Goal: Information Seeking & Learning: Learn about a topic

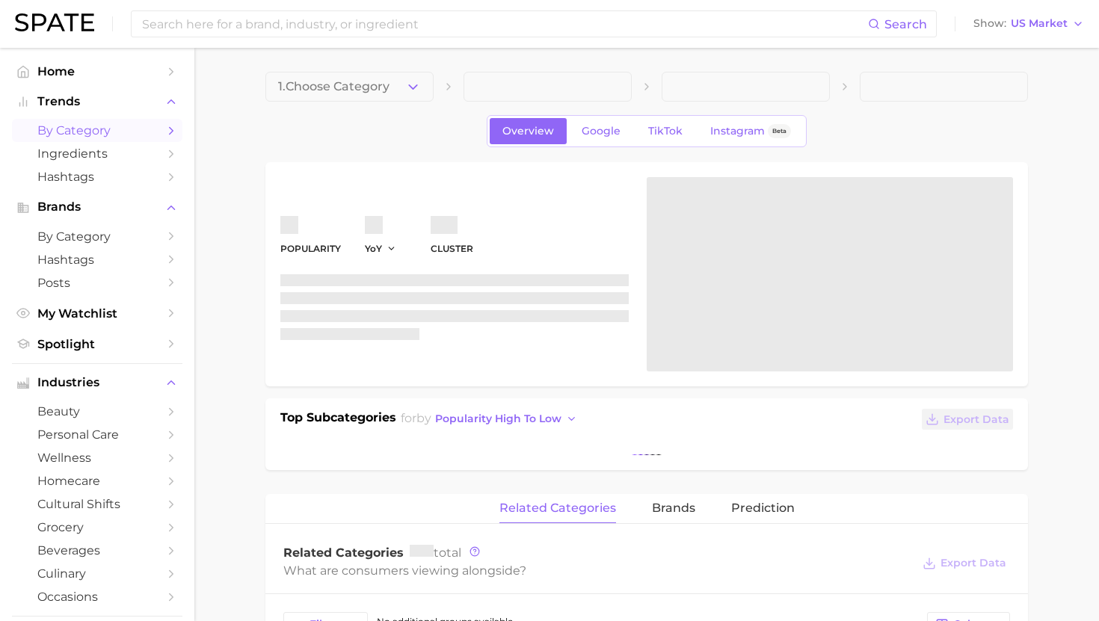
click at [135, 123] on link "by Category" at bounding box center [97, 130] width 171 height 23
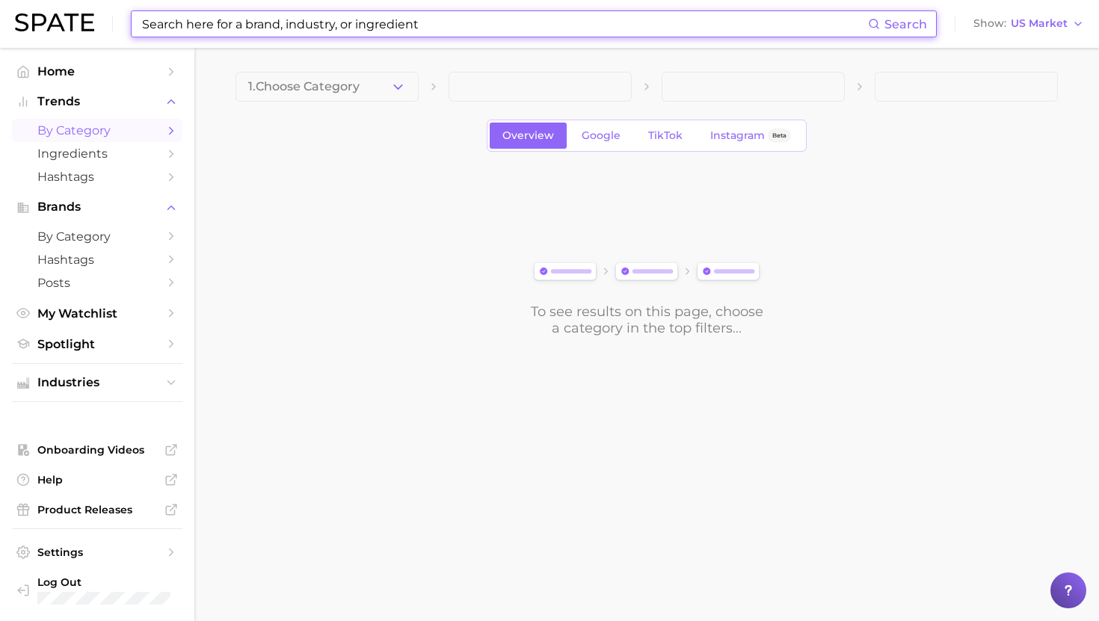
click at [265, 22] on input at bounding box center [505, 23] width 728 height 25
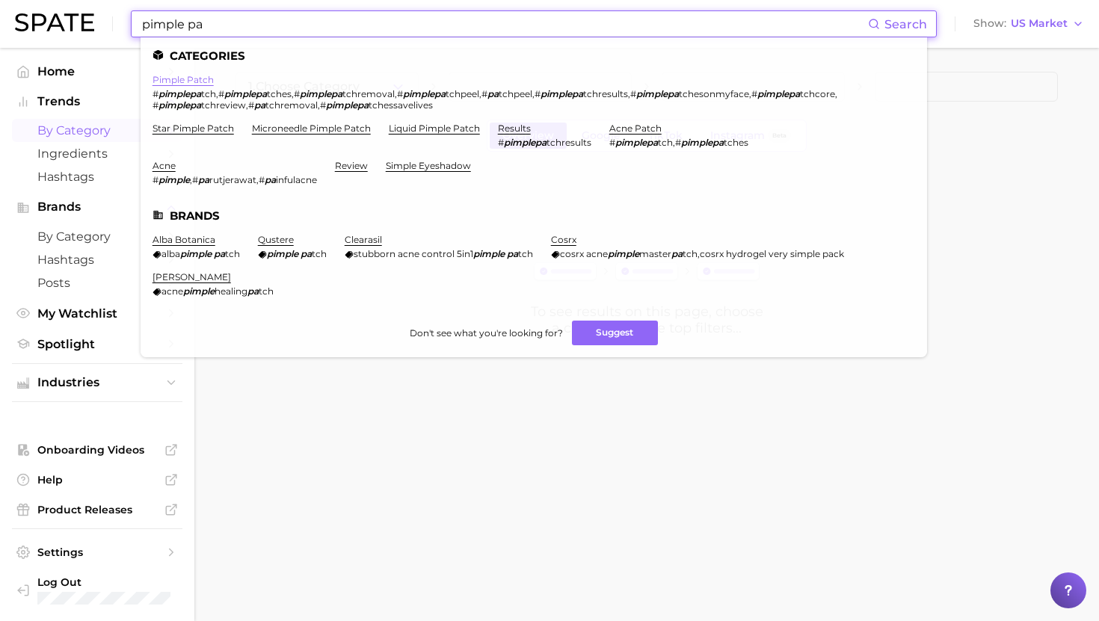
type input "pimple pa"
click at [200, 82] on link "pimple patch" at bounding box center [183, 79] width 61 height 11
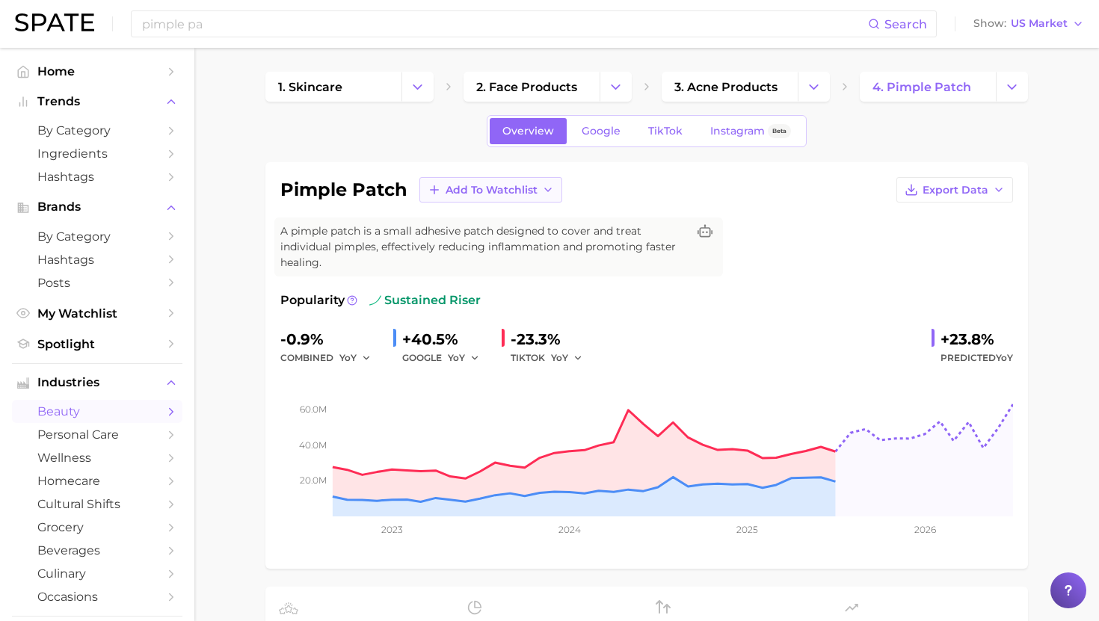
scroll to position [13, 0]
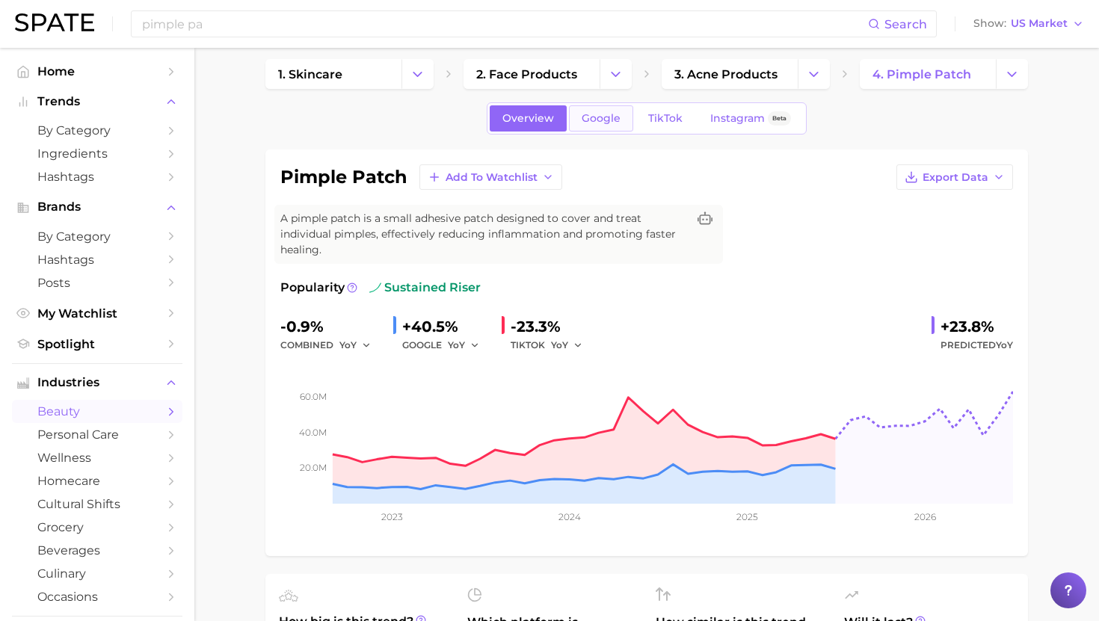
click at [593, 124] on span "Google" at bounding box center [601, 118] width 39 height 13
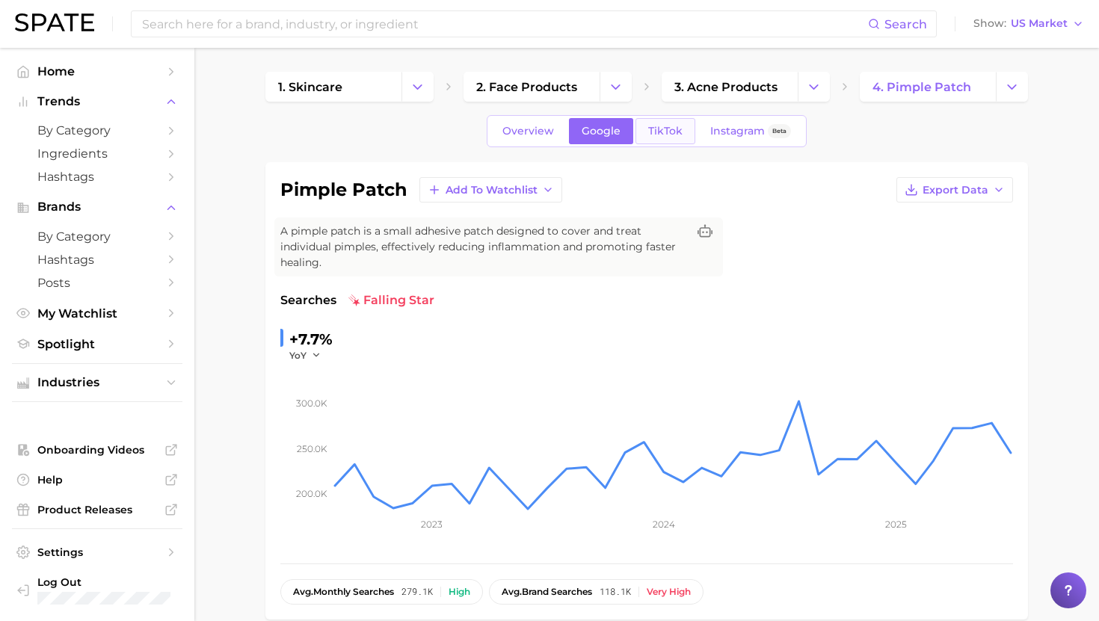
click at [665, 138] on link "TikTok" at bounding box center [666, 131] width 60 height 26
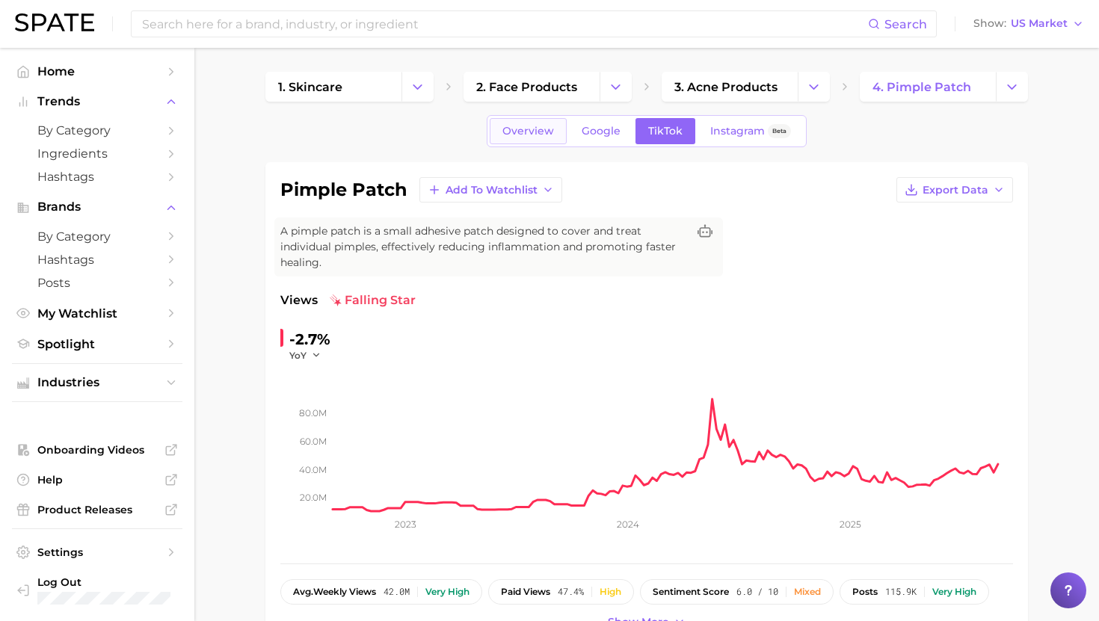
click at [522, 122] on link "Overview" at bounding box center [528, 131] width 77 height 26
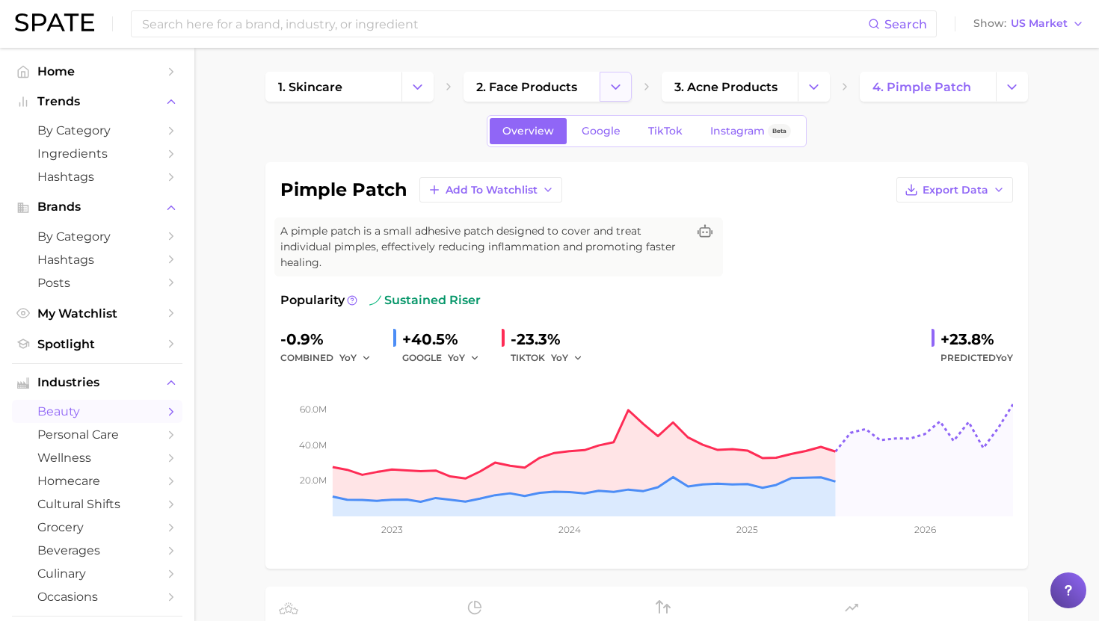
click at [603, 79] on button "Change Category" at bounding box center [616, 87] width 32 height 30
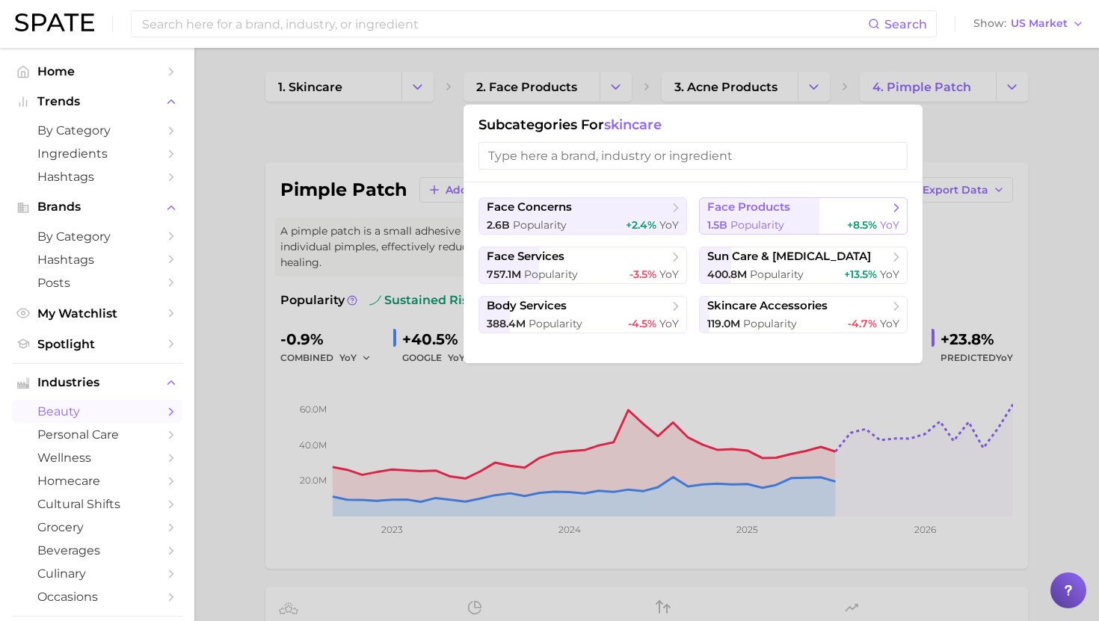
click at [769, 215] on button "face products 1.5b Popularity +8.5% YoY" at bounding box center [803, 215] width 209 height 37
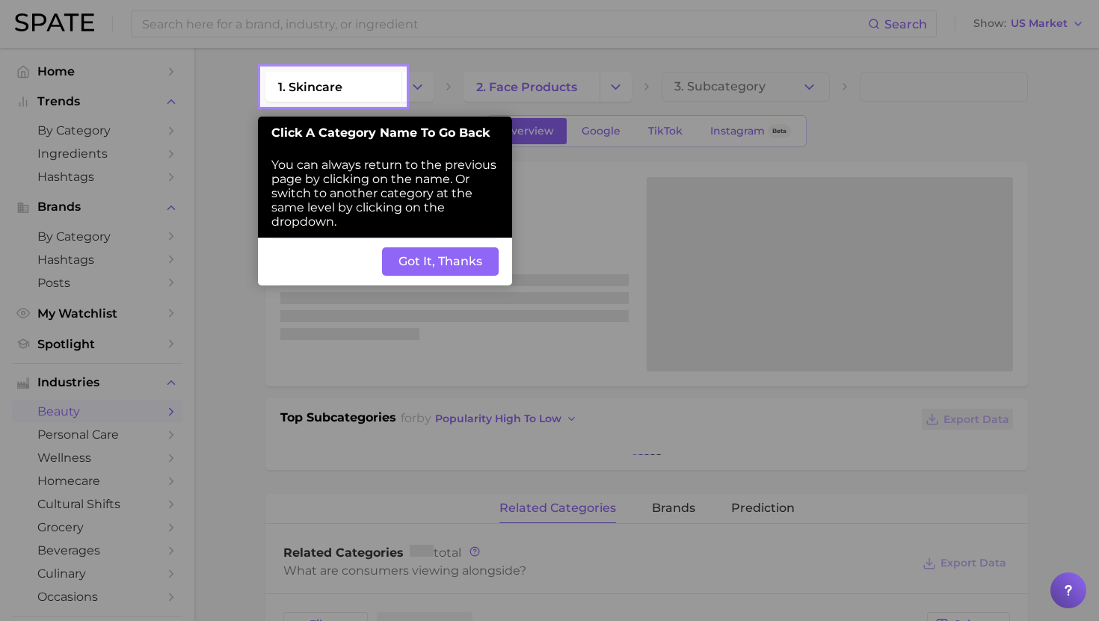
click at [761, 101] on div at bounding box center [752, 547] width 694 height 1094
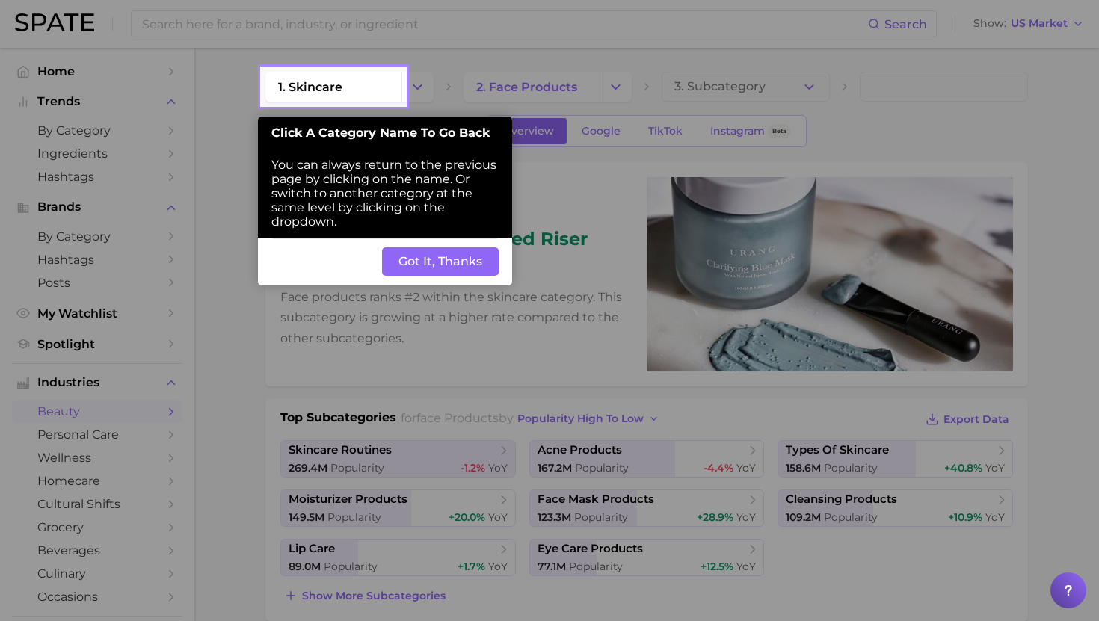
click at [456, 257] on button "Got It, Thanks" at bounding box center [440, 262] width 117 height 28
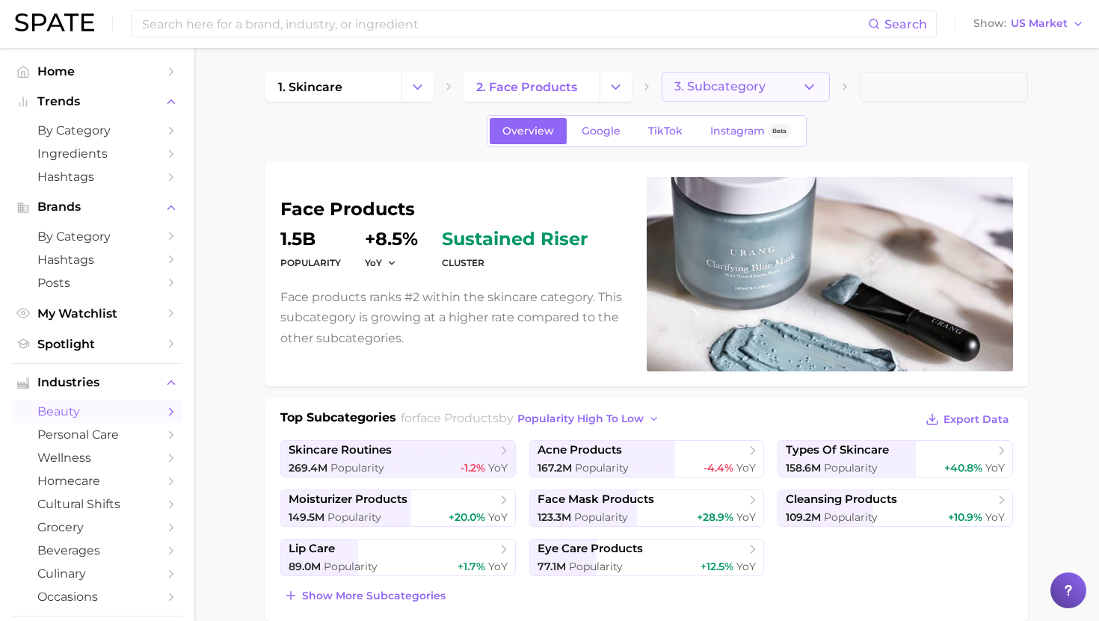
click at [721, 99] on button "3. Subcategory" at bounding box center [746, 87] width 168 height 30
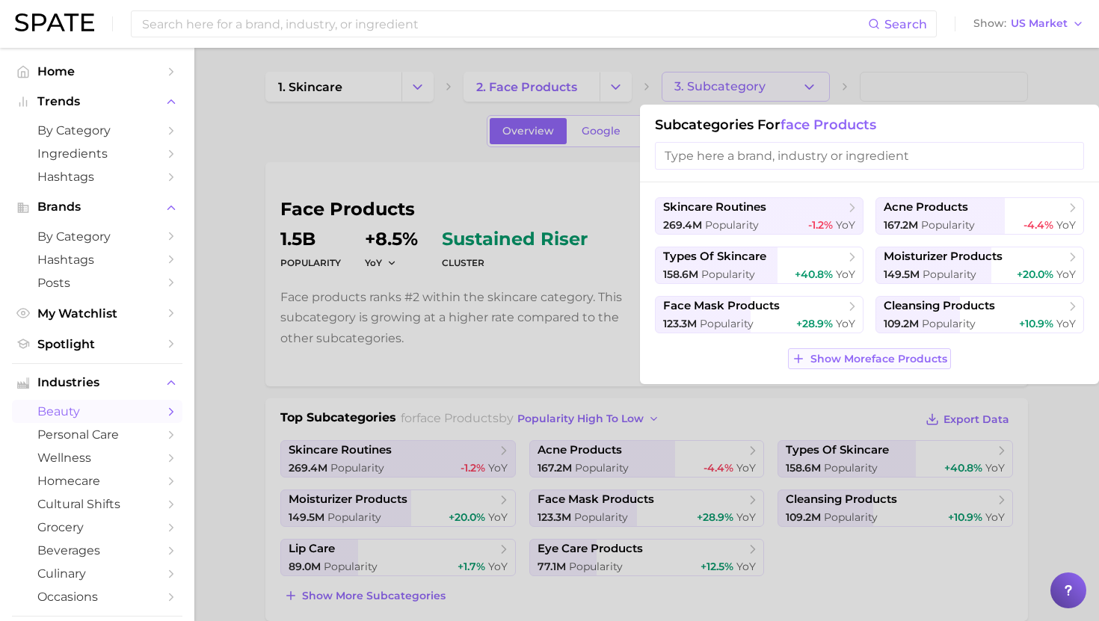
click at [851, 358] on span "Show More face products" at bounding box center [879, 359] width 137 height 13
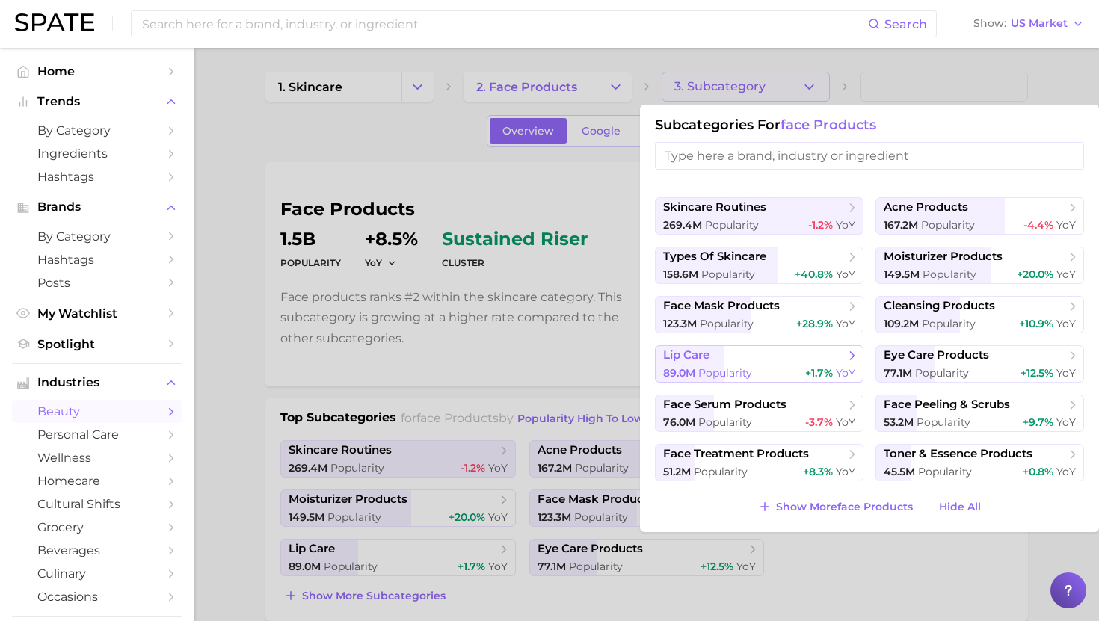
click at [798, 366] on div "89.0m Popularity +1.7% YoY" at bounding box center [759, 373] width 192 height 14
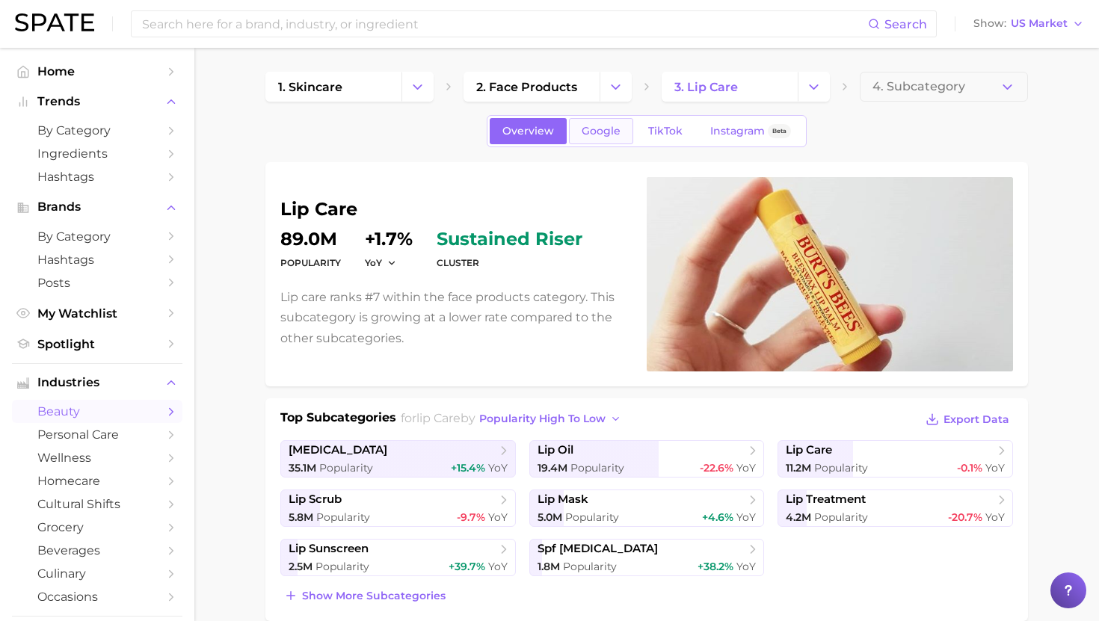
click at [611, 130] on span "Google" at bounding box center [601, 131] width 39 height 13
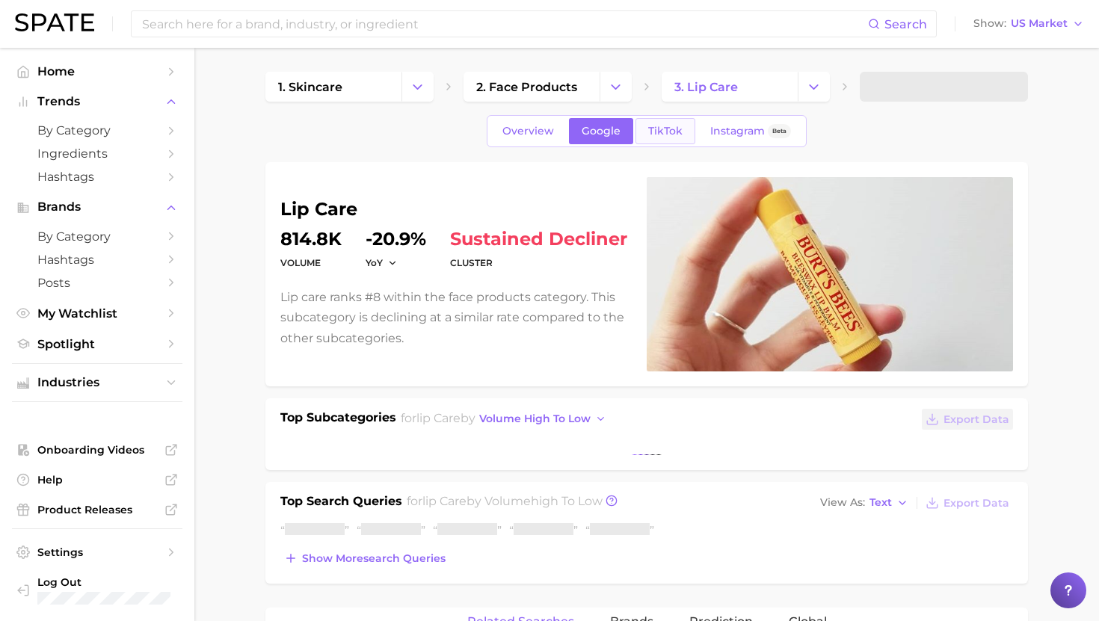
click at [656, 132] on span "TikTok" at bounding box center [665, 131] width 34 height 13
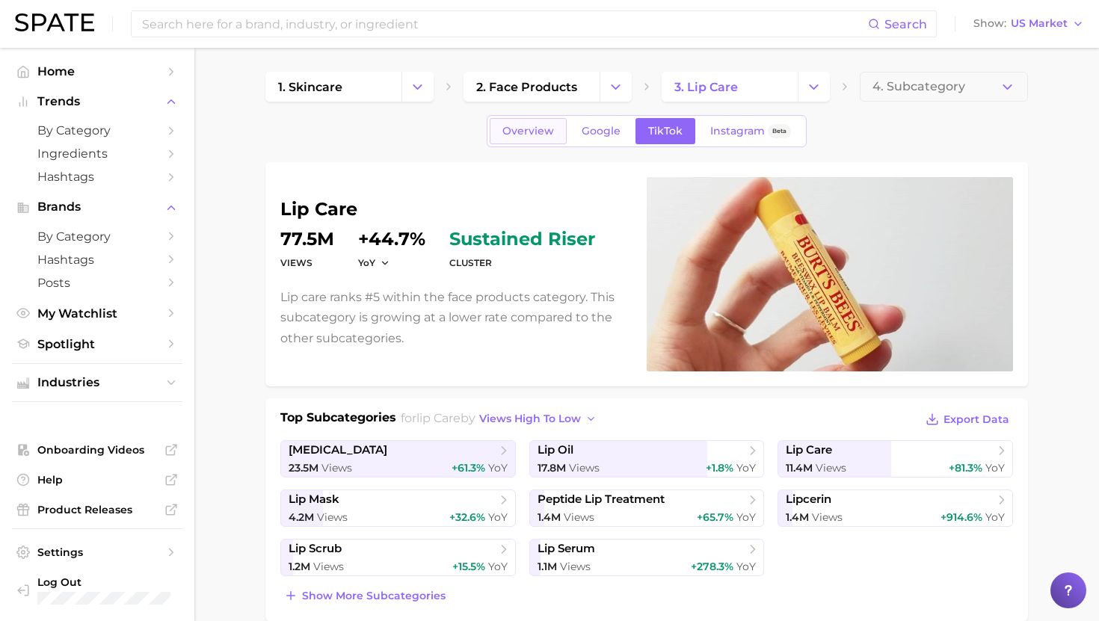
click at [559, 131] on link "Overview" at bounding box center [528, 131] width 77 height 26
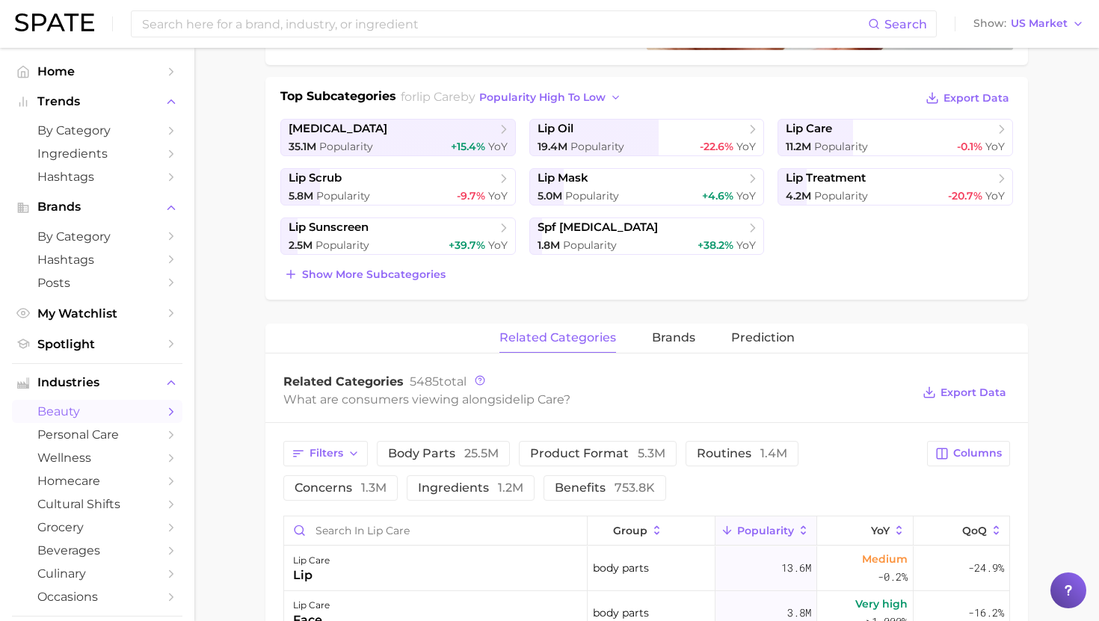
scroll to position [301, 0]
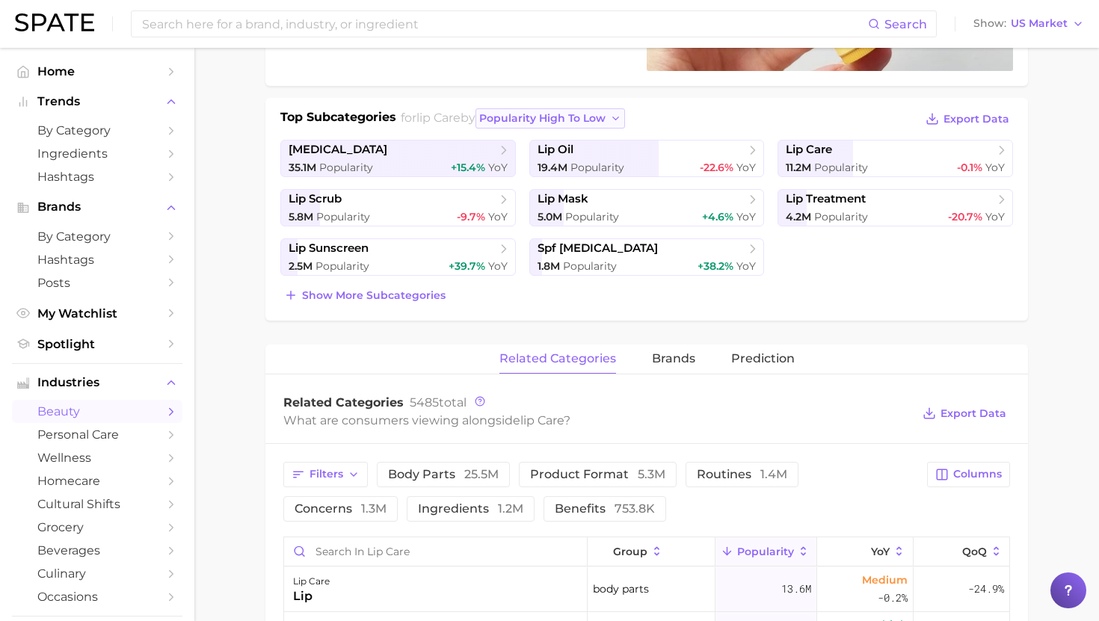
click at [580, 118] on span "popularity high to low" at bounding box center [542, 118] width 126 height 13
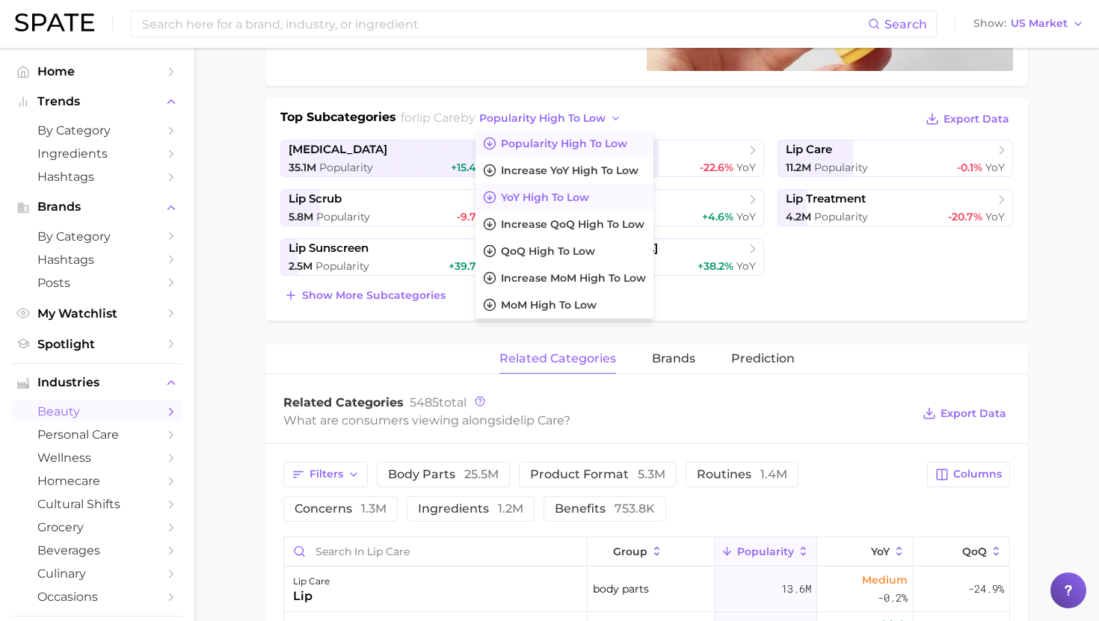
click at [575, 193] on span "YoY high to low" at bounding box center [545, 197] width 88 height 13
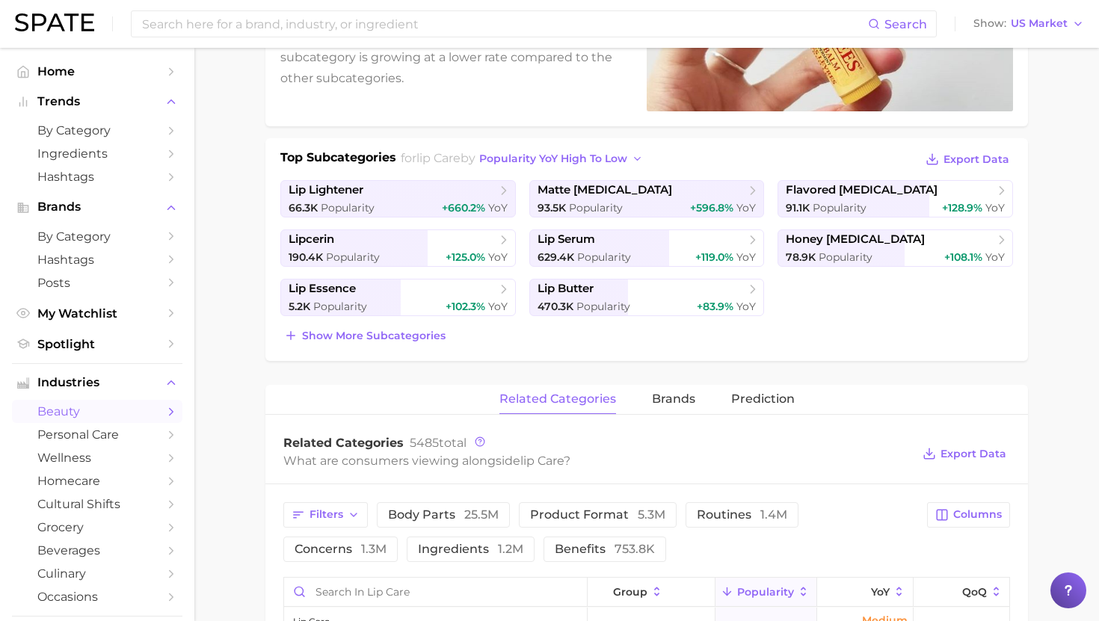
scroll to position [250, 0]
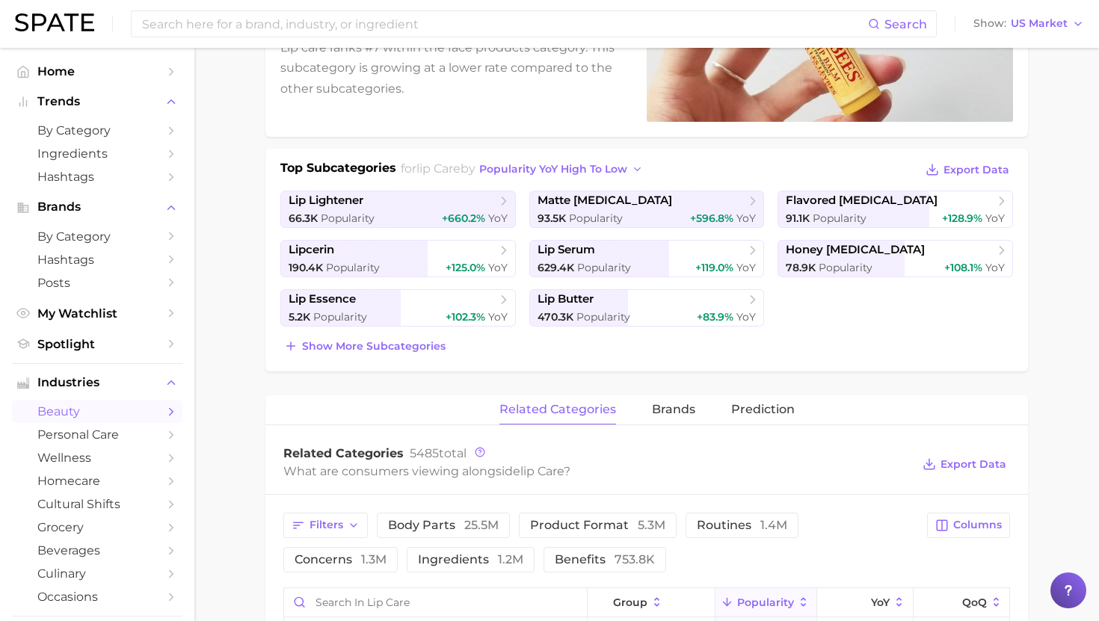
click at [583, 351] on div "Show more subcategories" at bounding box center [646, 346] width 733 height 21
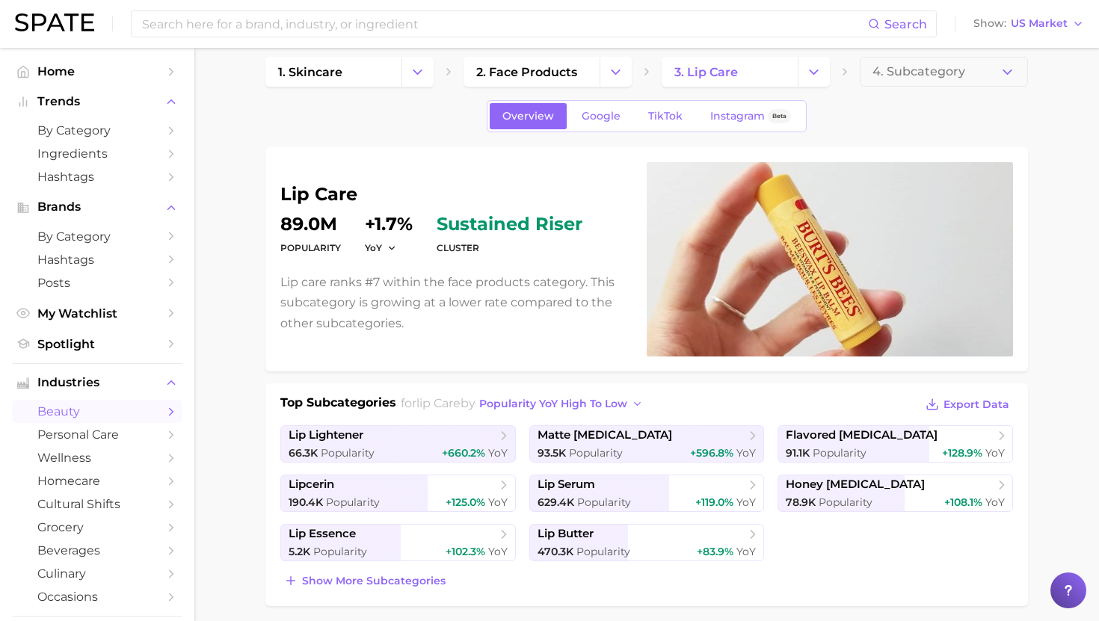
scroll to position [0, 0]
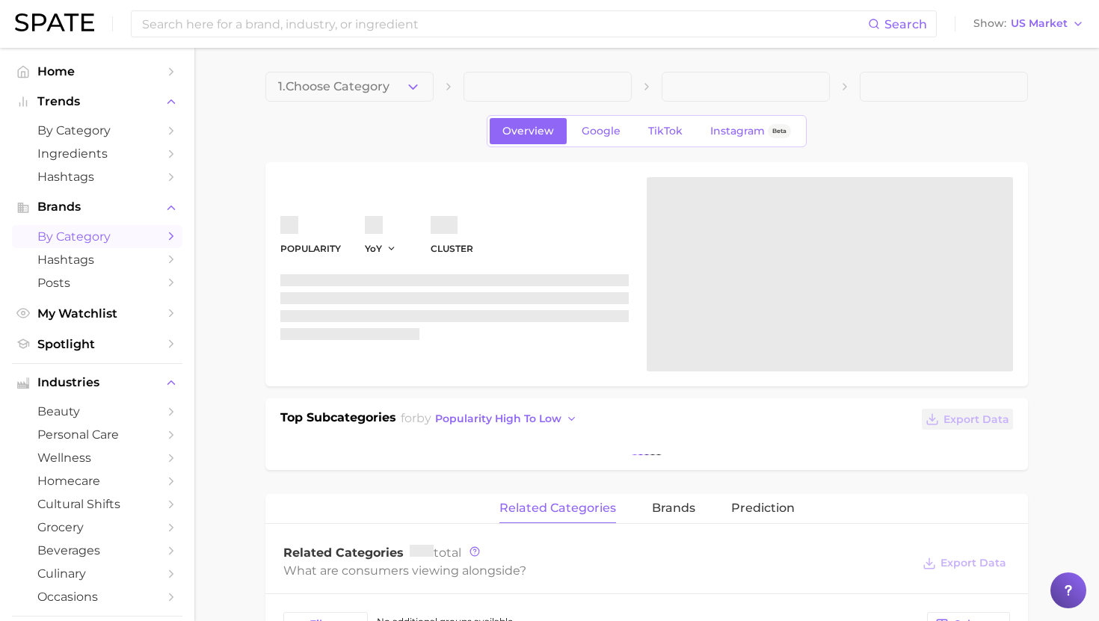
click at [116, 229] on link "by Category" at bounding box center [97, 236] width 171 height 23
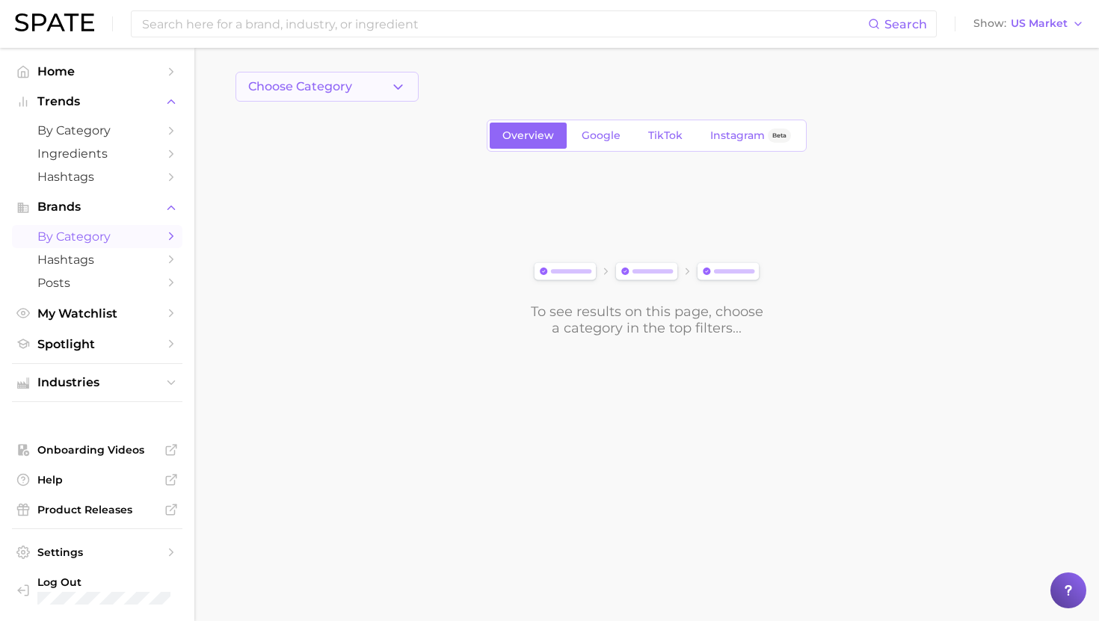
click at [340, 73] on button "Choose Category" at bounding box center [327, 87] width 183 height 30
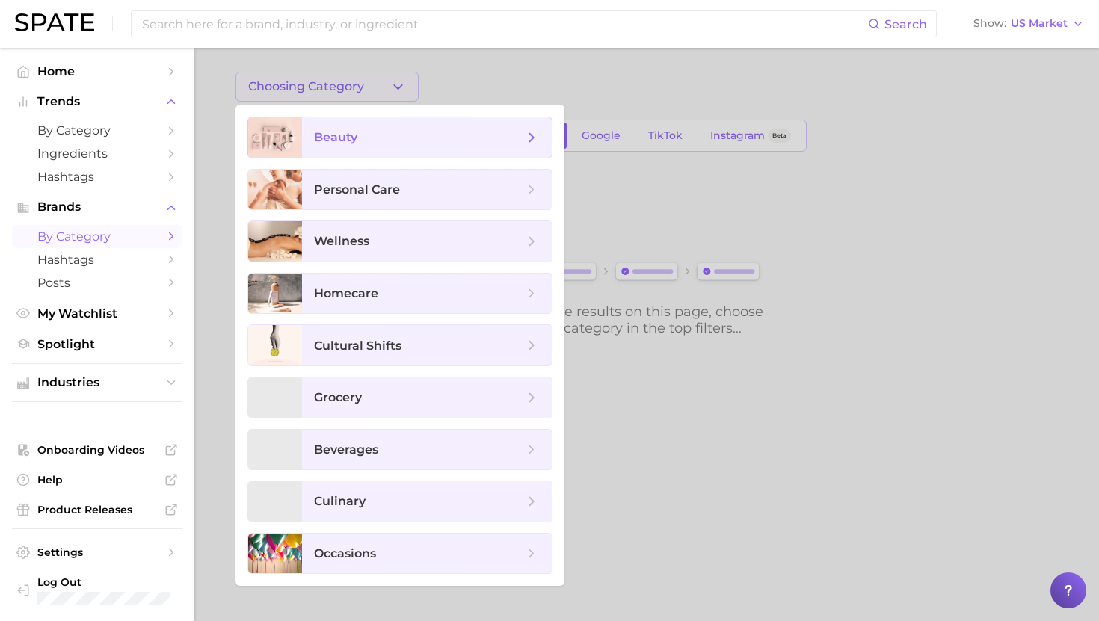
click at [360, 123] on span "beauty" at bounding box center [427, 137] width 250 height 40
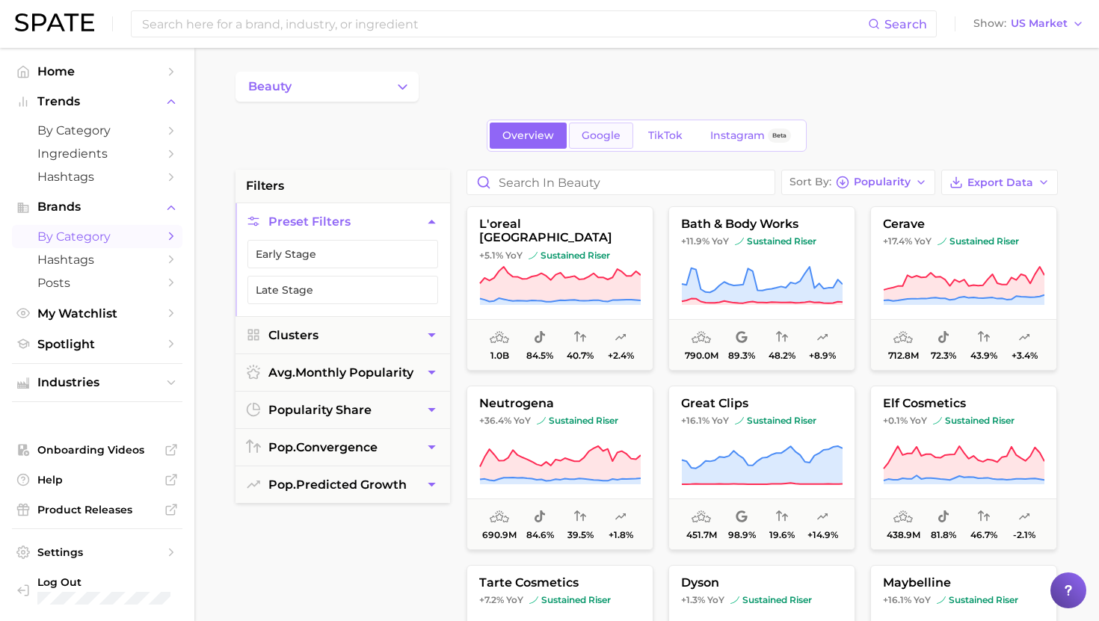
click at [620, 135] on link "Google" at bounding box center [601, 136] width 64 height 26
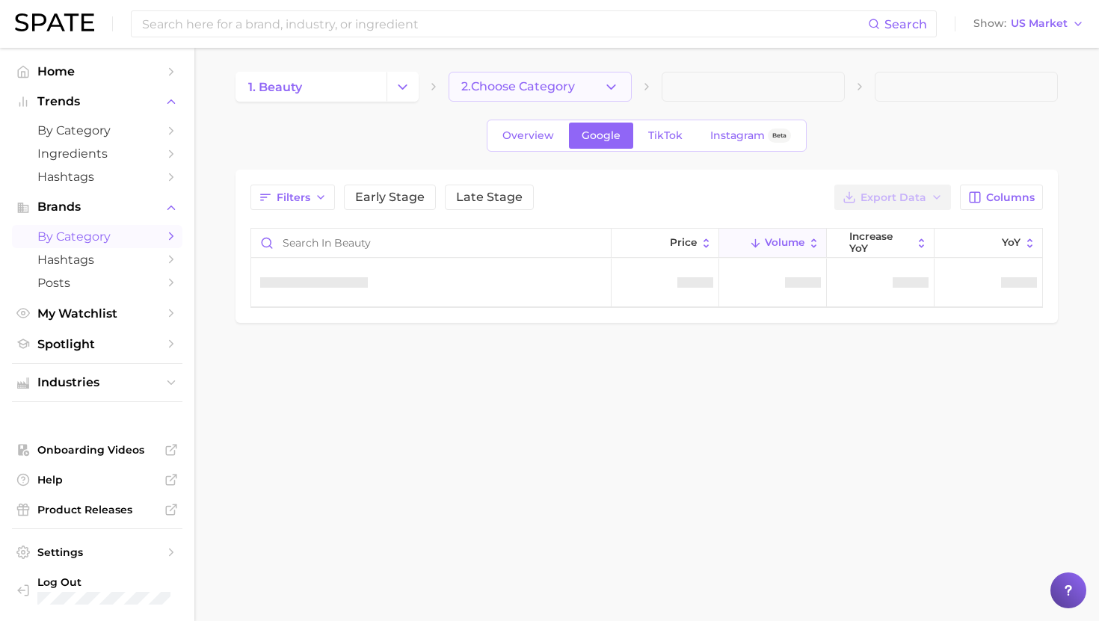
click at [558, 93] on span "2. Choose Category" at bounding box center [518, 86] width 114 height 13
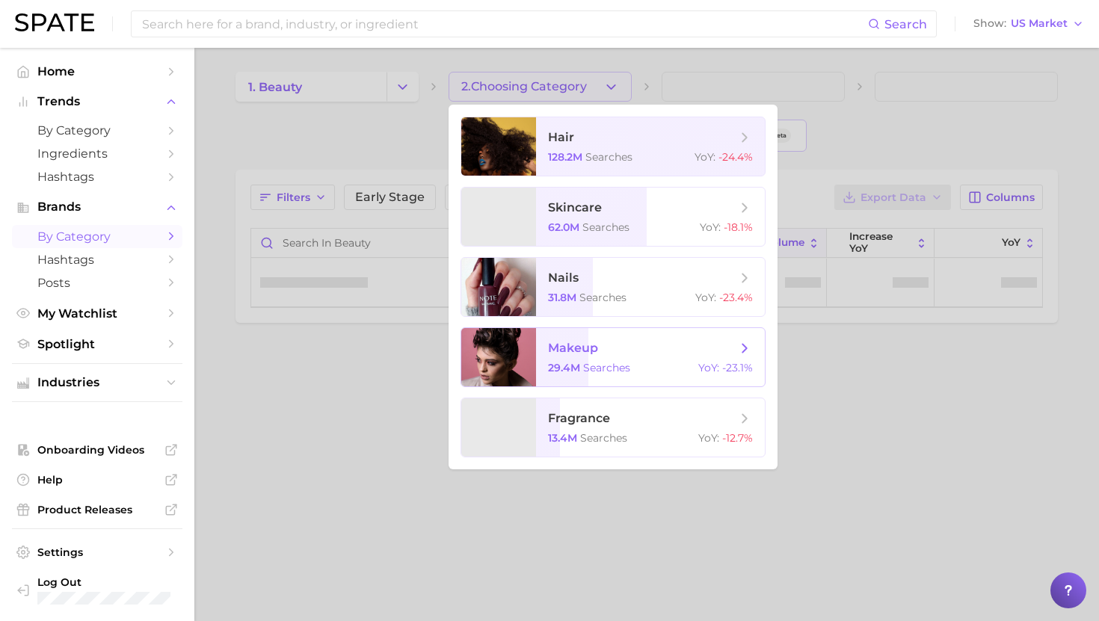
click at [586, 351] on span "makeup" at bounding box center [573, 348] width 50 height 14
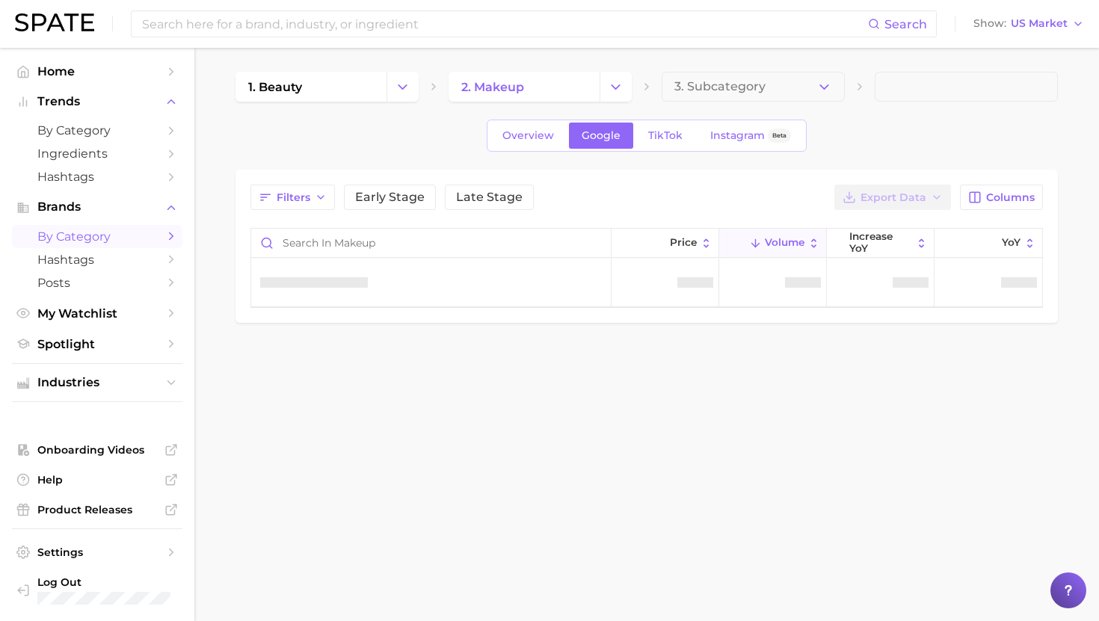
click at [697, 89] on span "3. Subcategory" at bounding box center [720, 86] width 91 height 13
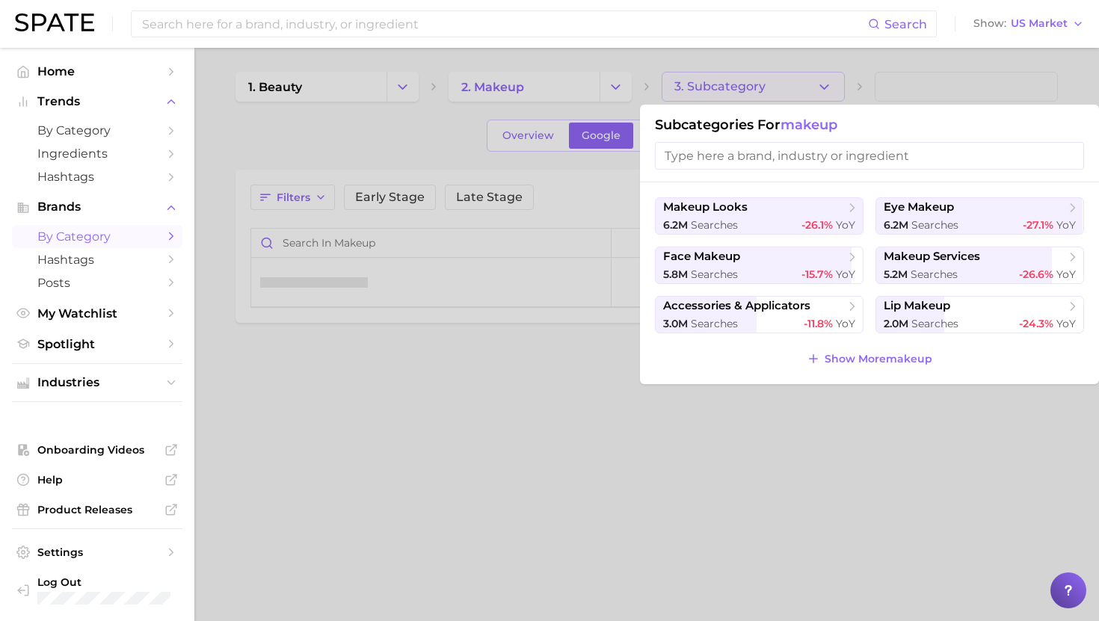
click at [697, 89] on div at bounding box center [549, 310] width 1099 height 621
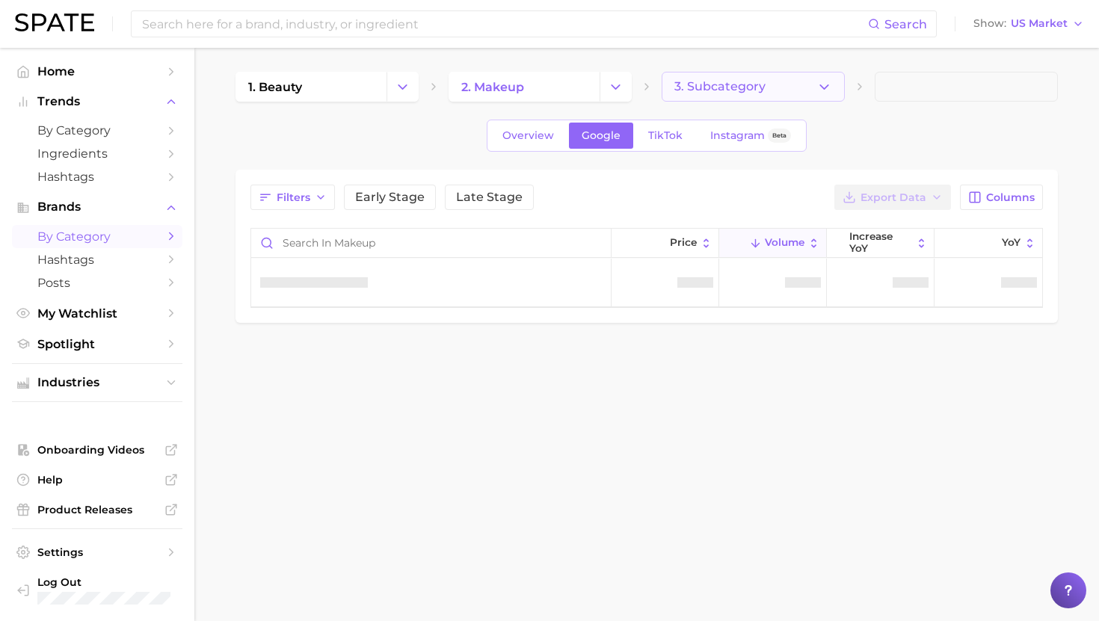
click at [697, 89] on span "3. Subcategory" at bounding box center [720, 86] width 91 height 13
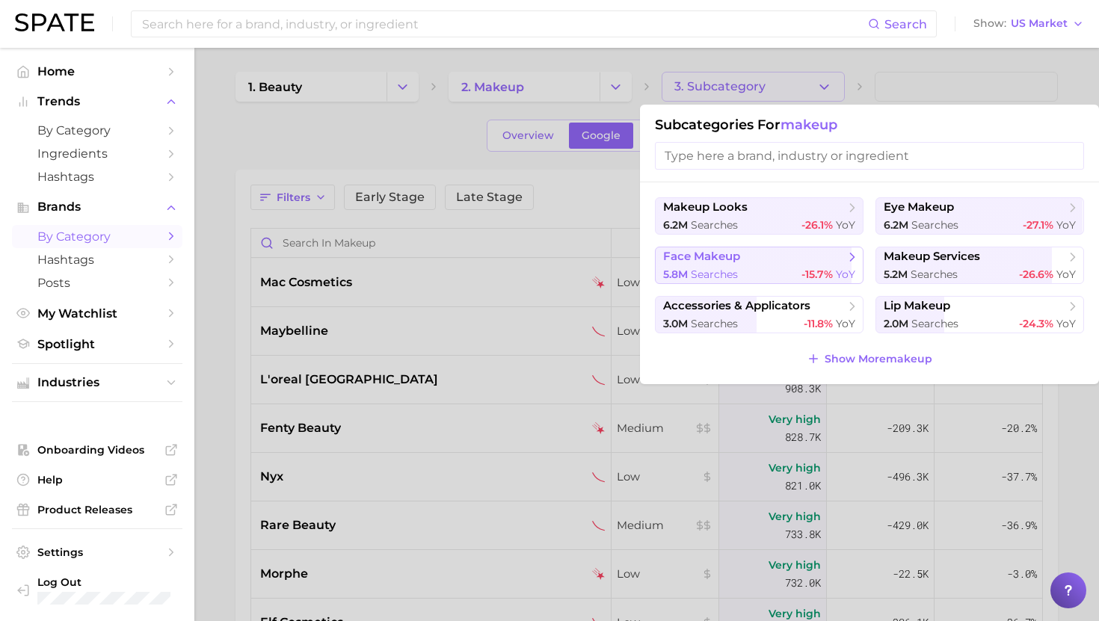
click at [737, 260] on span "face makeup" at bounding box center [701, 257] width 77 height 14
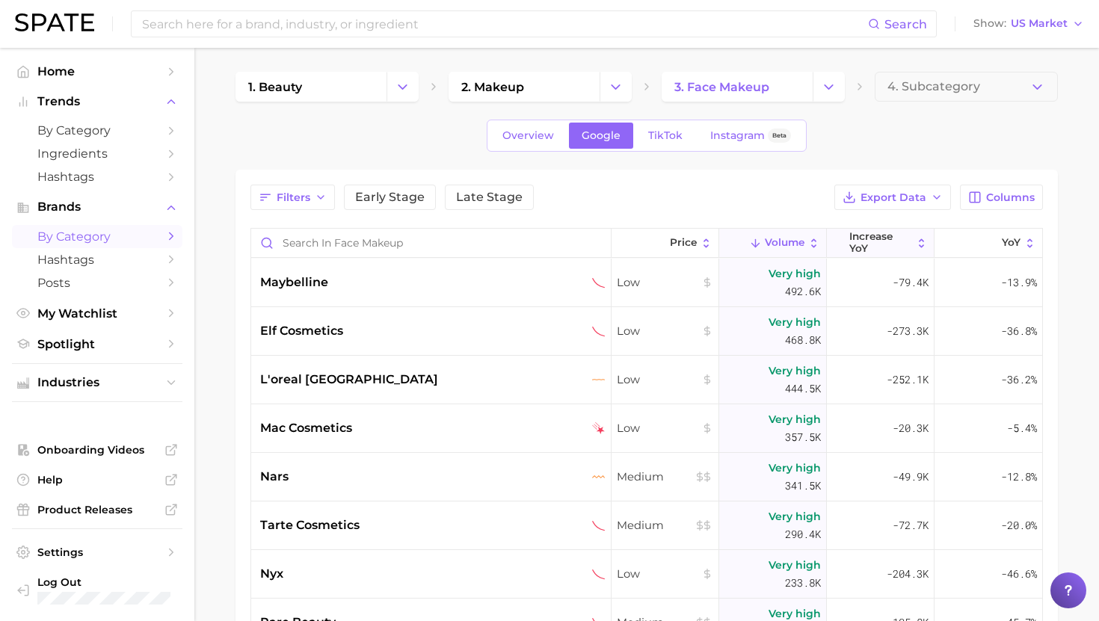
click at [876, 241] on span "increase YoY" at bounding box center [881, 242] width 63 height 23
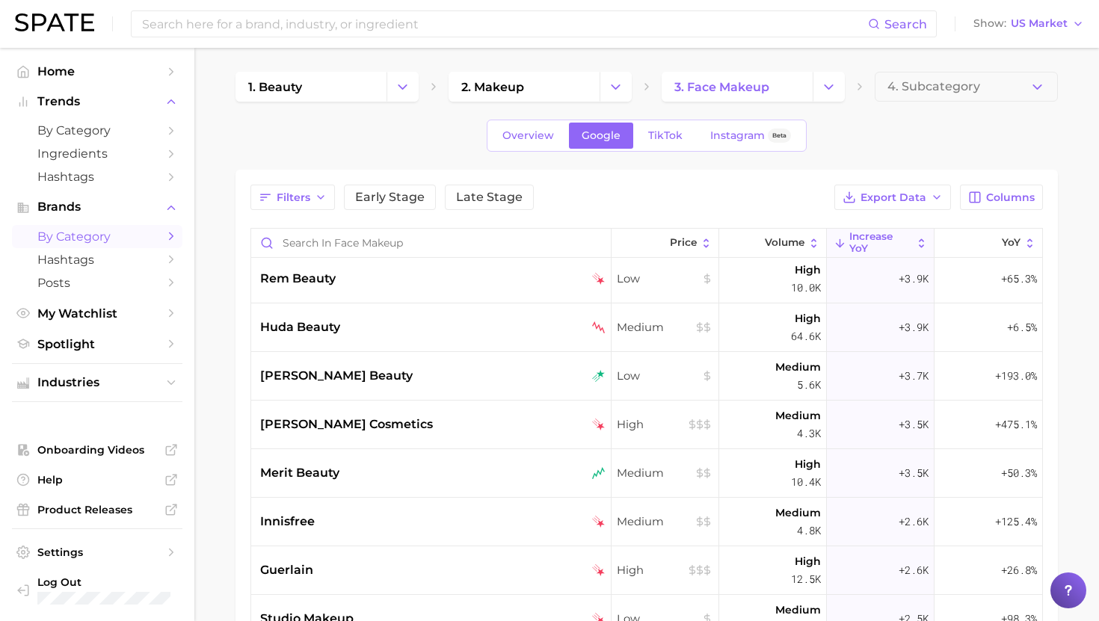
scroll to position [405, 0]
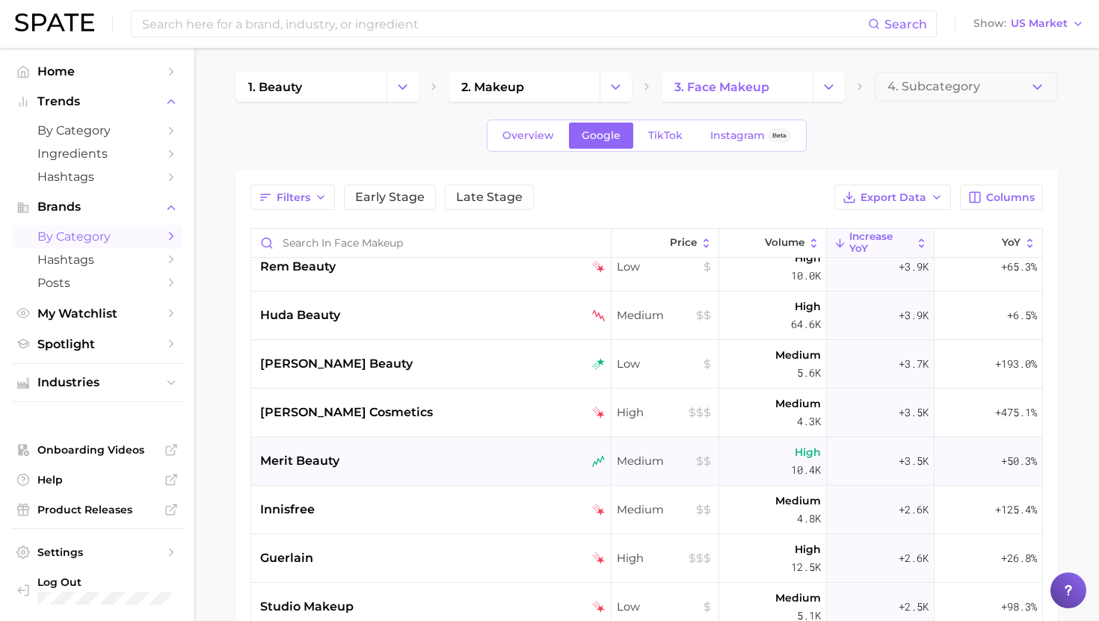
click at [393, 458] on div "merit beauty" at bounding box center [432, 461] width 345 height 18
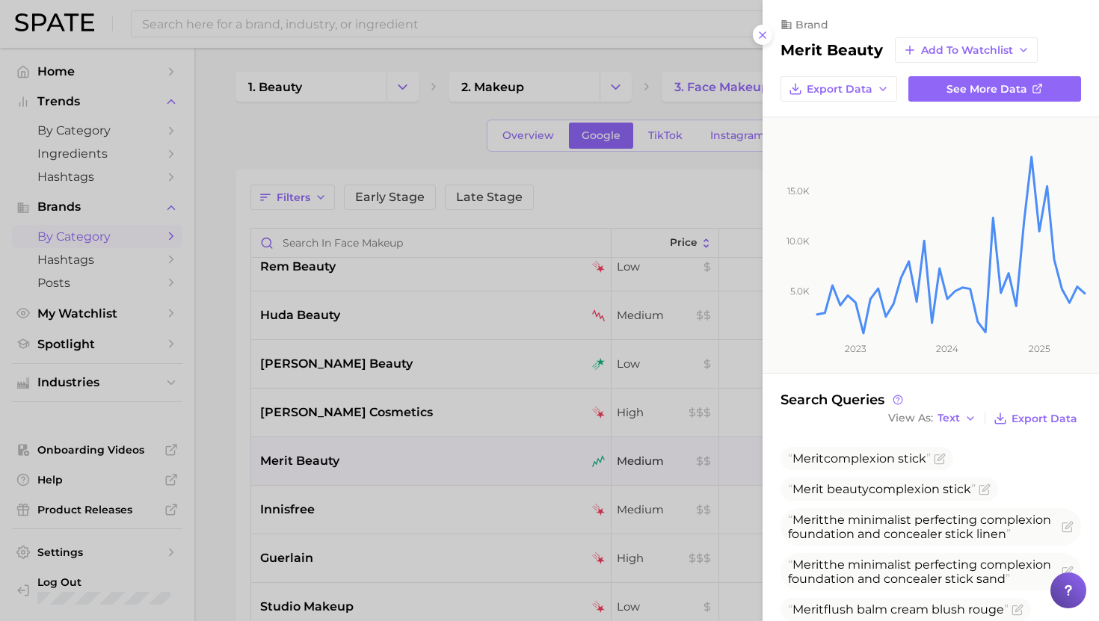
click at [393, 458] on div at bounding box center [549, 310] width 1099 height 621
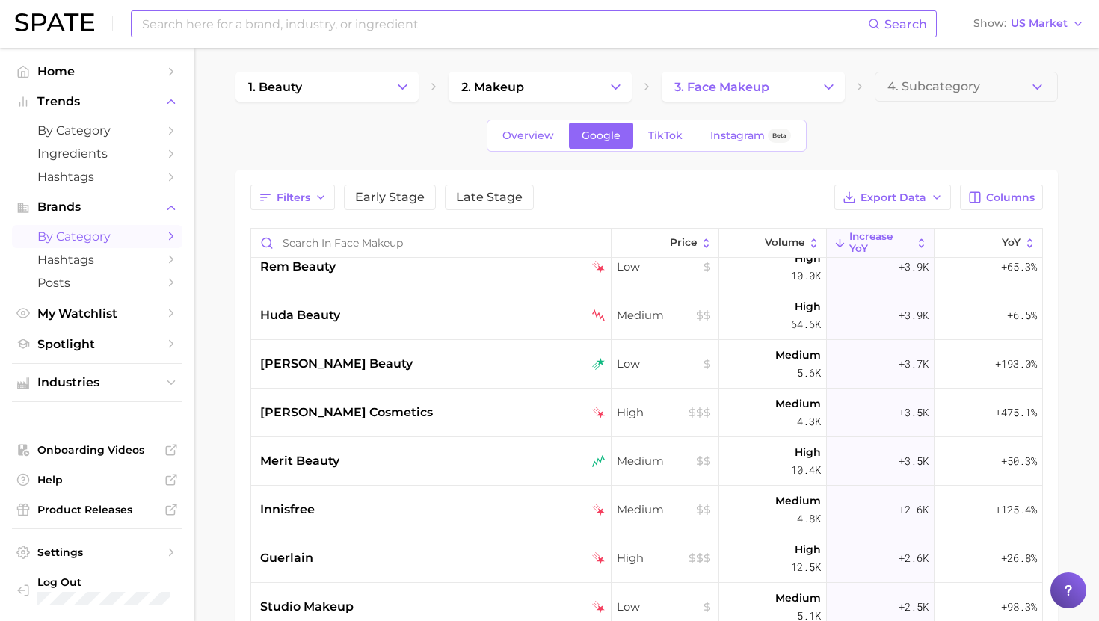
click at [238, 21] on input at bounding box center [505, 23] width 728 height 25
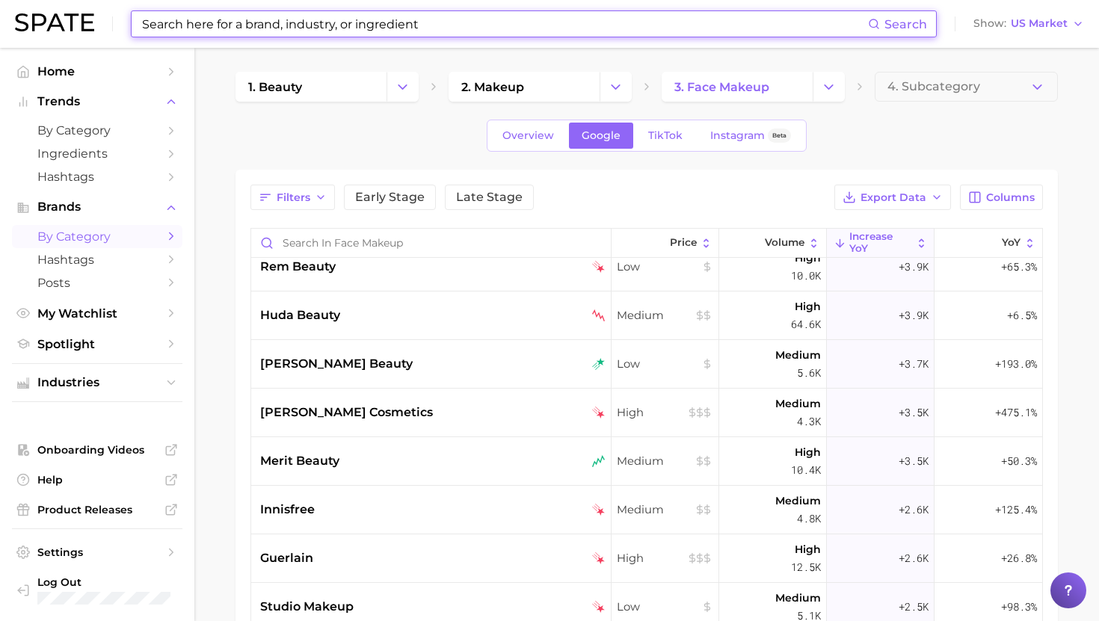
paste input "Ozempic Vulva"
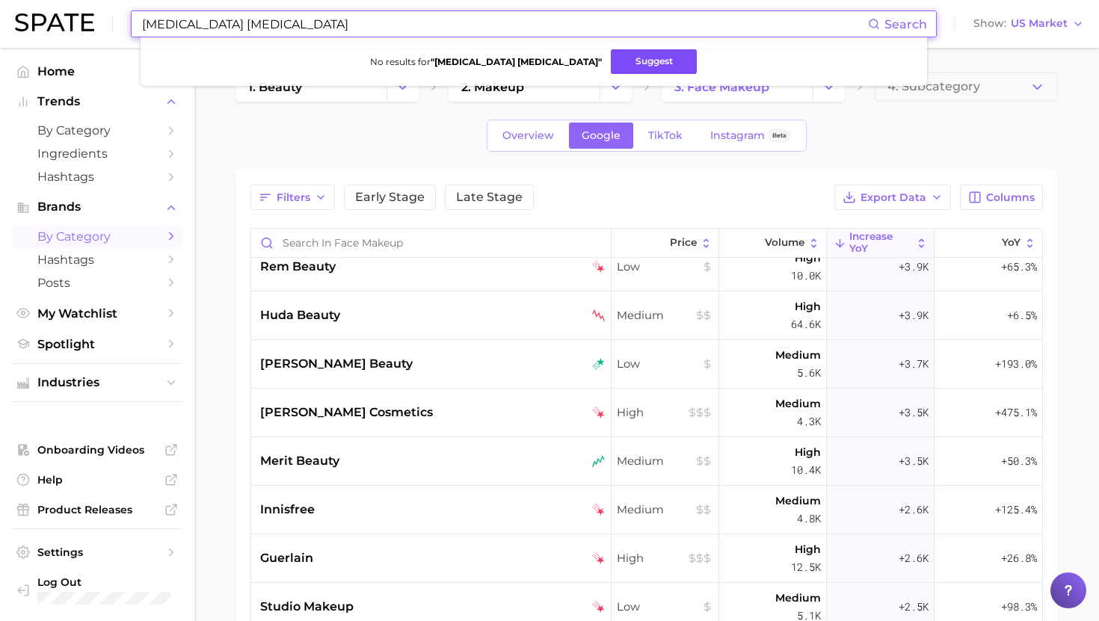
click at [611, 64] on button "Suggest" at bounding box center [654, 61] width 86 height 25
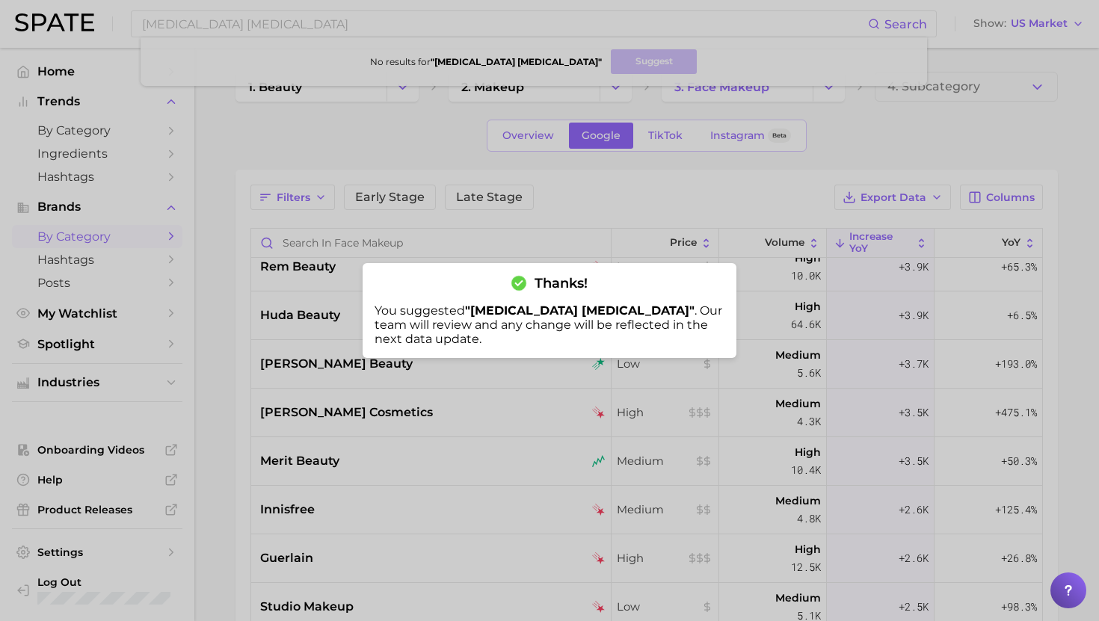
click at [257, 26] on div at bounding box center [549, 310] width 1099 height 621
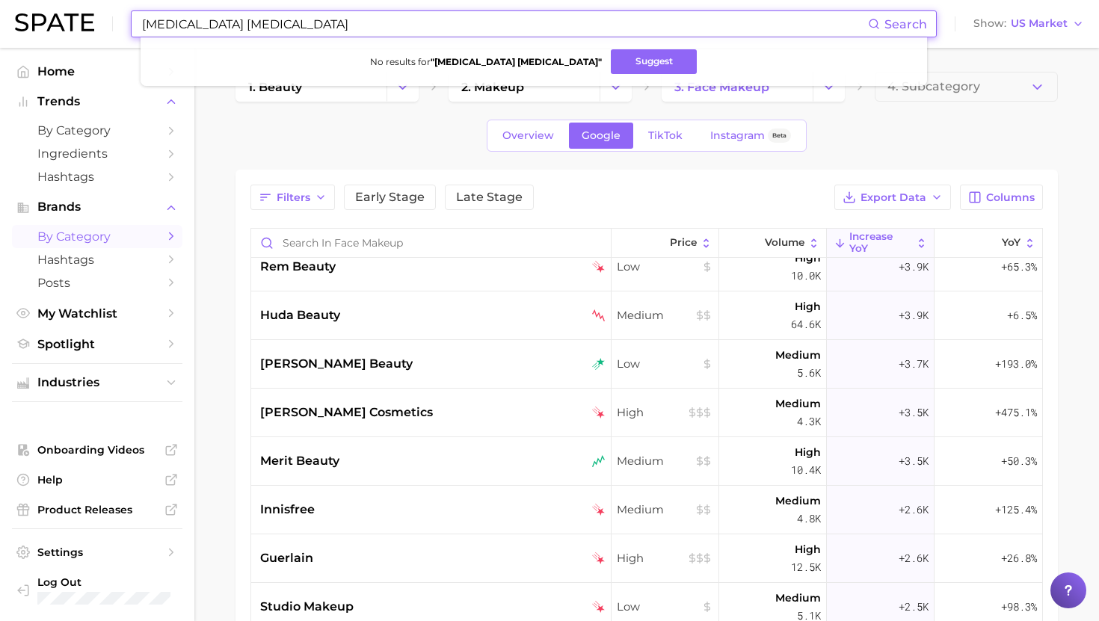
click at [257, 26] on input "Ozempic Vulva" at bounding box center [505, 23] width 728 height 25
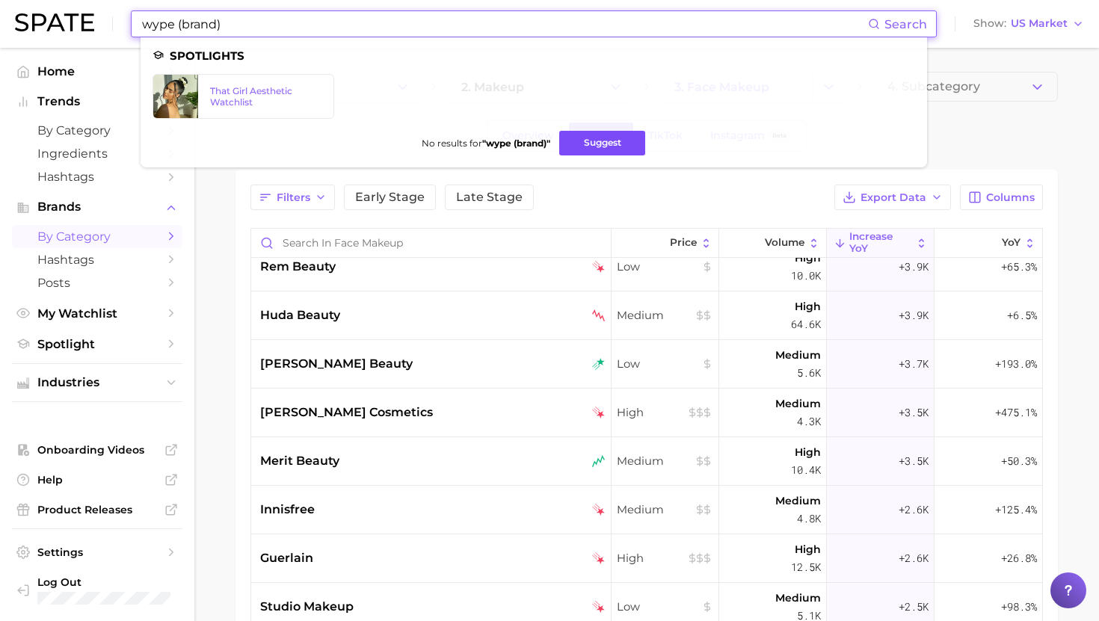
click at [587, 143] on button "Suggest" at bounding box center [602, 143] width 86 height 25
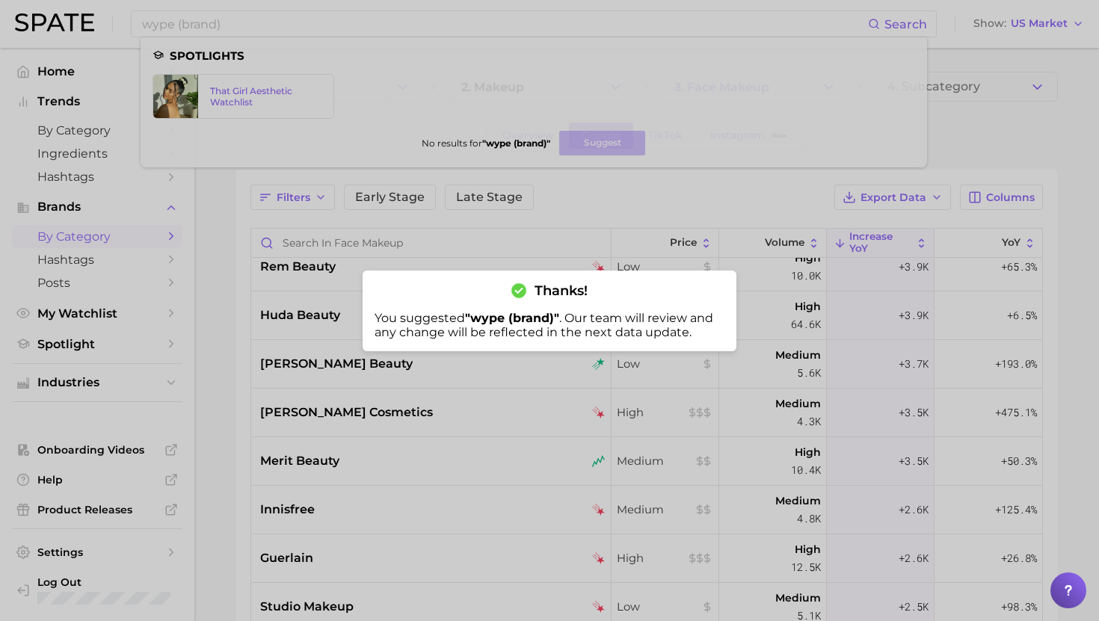
click at [346, 239] on div at bounding box center [549, 310] width 1099 height 621
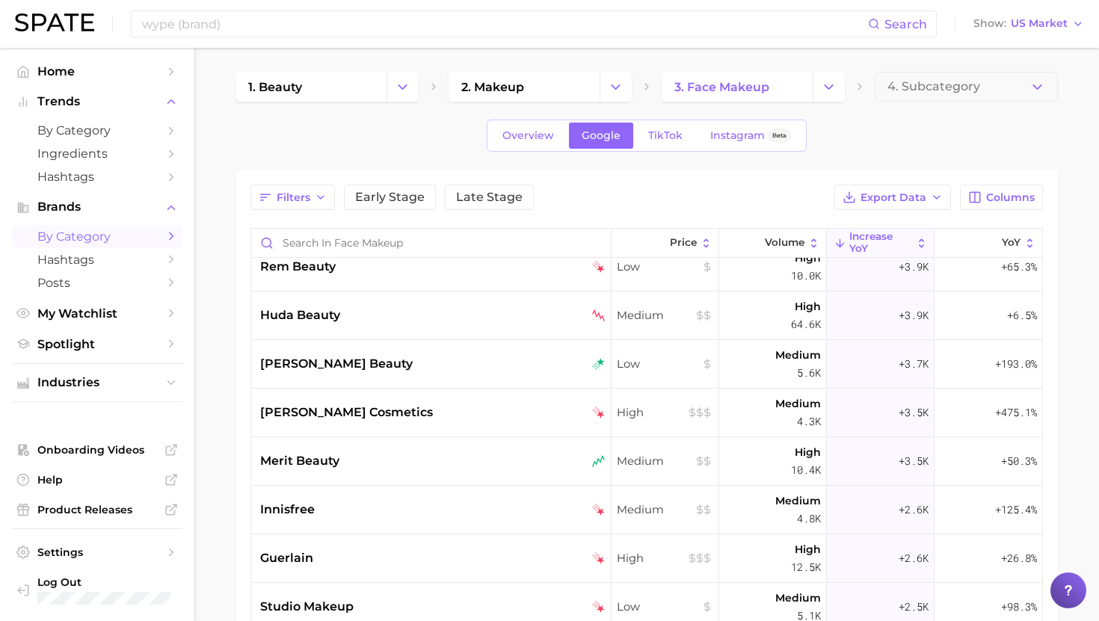
click at [346, 217] on div "Filters Early Stage Late Stage Export Data Columns Price Volume increase YoY Yo…" at bounding box center [647, 517] width 793 height 665
click at [341, 28] on input "wype (brand)" at bounding box center [505, 23] width 728 height 25
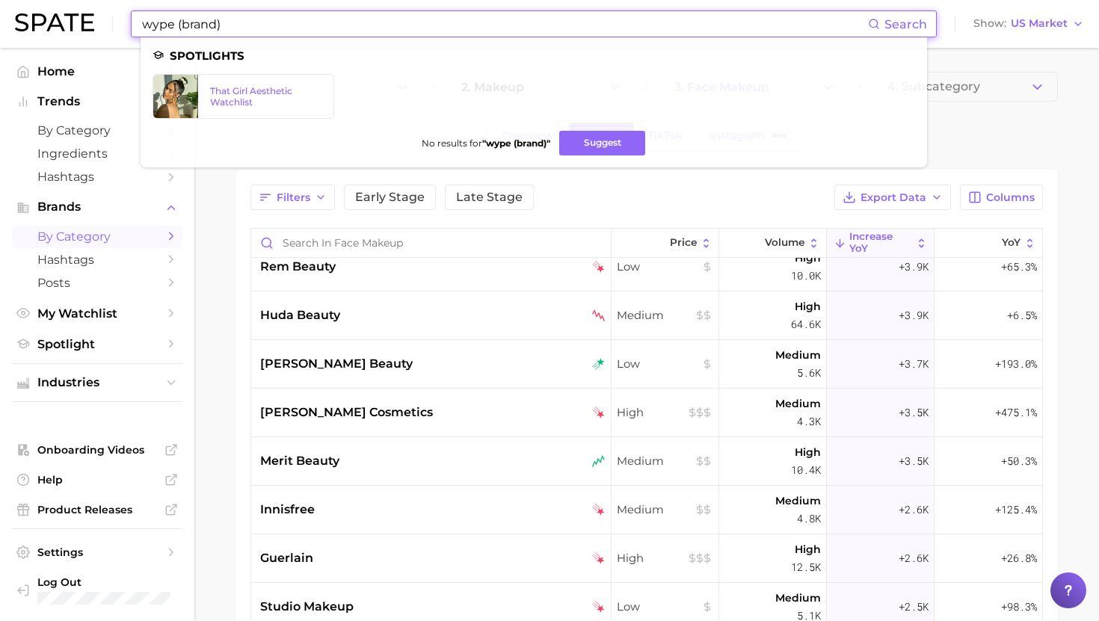
click at [341, 28] on input "wype (brand)" at bounding box center [505, 23] width 728 height 25
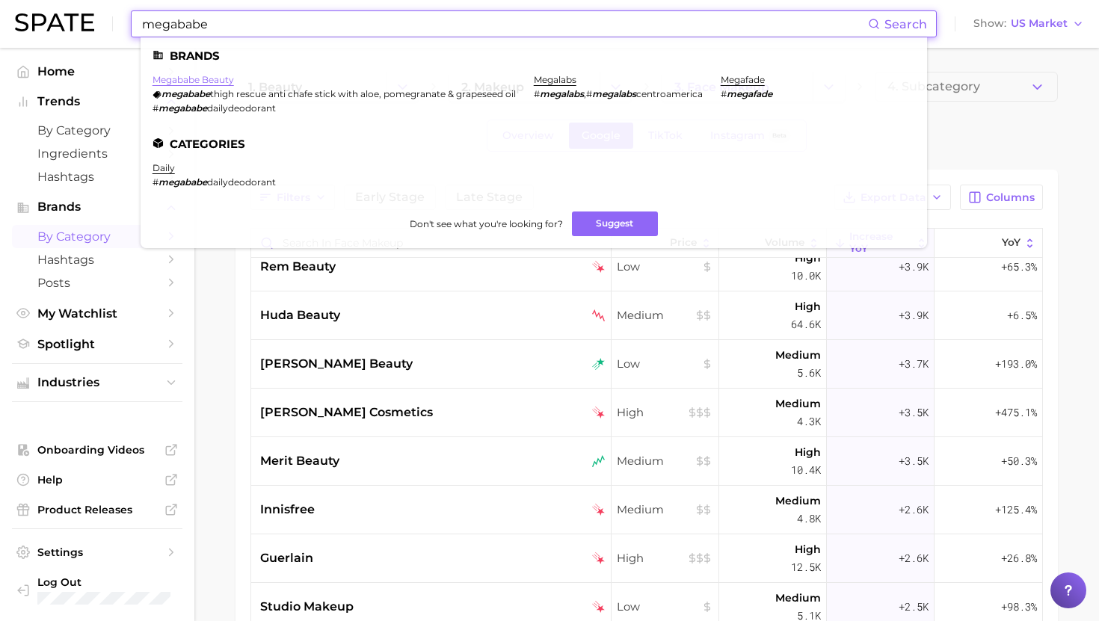
type input "megababe"
click at [206, 78] on link "megababe beauty" at bounding box center [194, 79] width 82 height 11
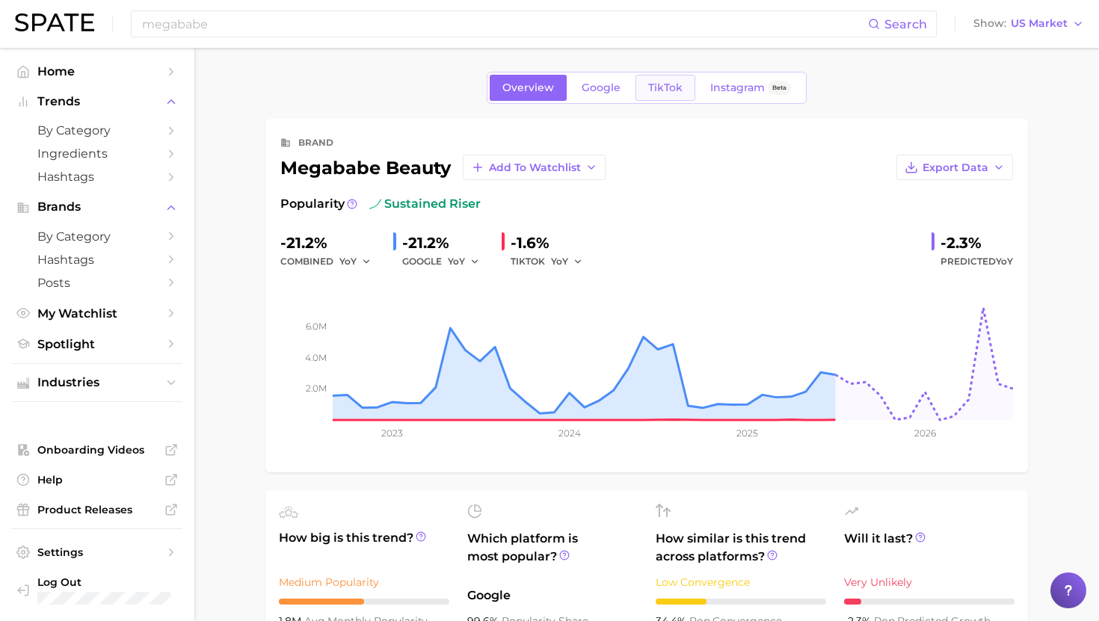
click at [650, 80] on link "TikTok" at bounding box center [666, 88] width 60 height 26
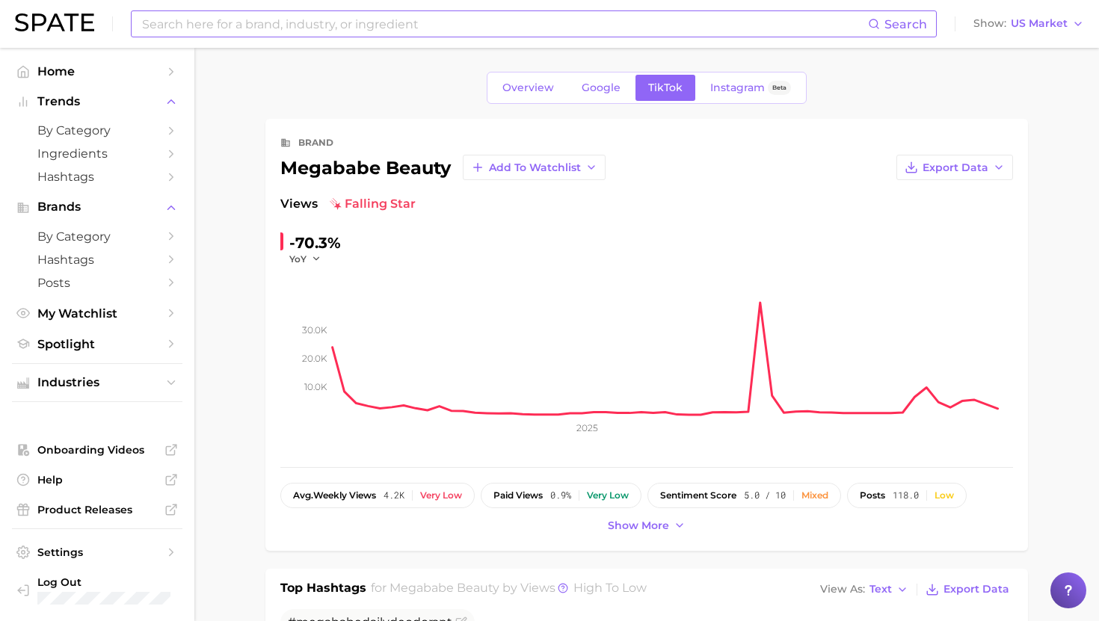
click at [289, 23] on input at bounding box center [505, 23] width 728 height 25
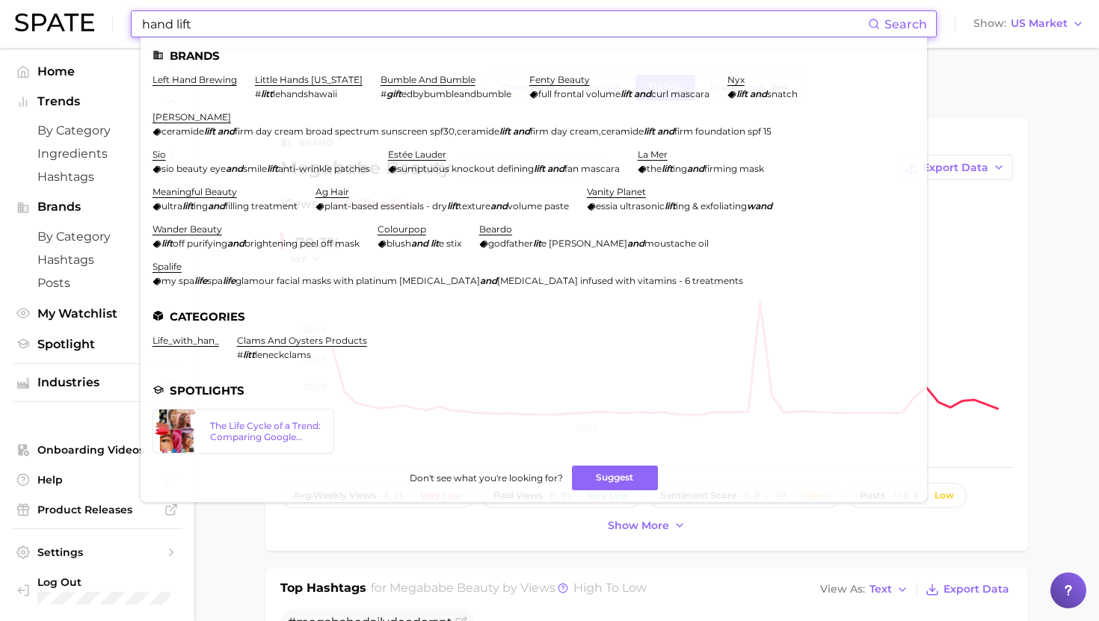
click at [173, 27] on input "hand lift" at bounding box center [505, 23] width 728 height 25
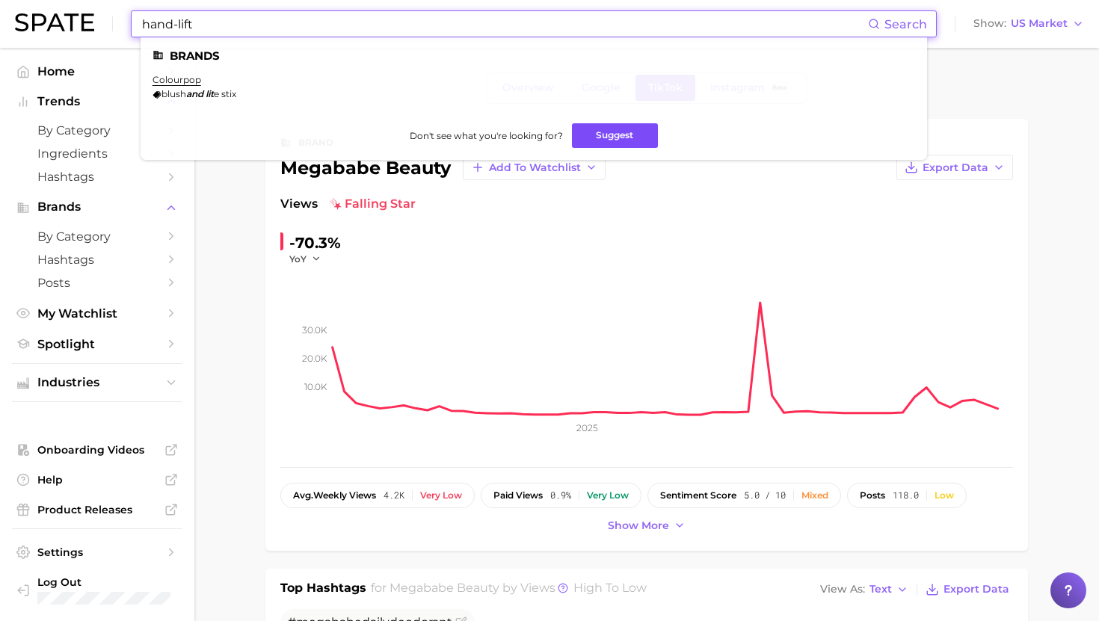
click at [603, 132] on button "Suggest" at bounding box center [615, 135] width 86 height 25
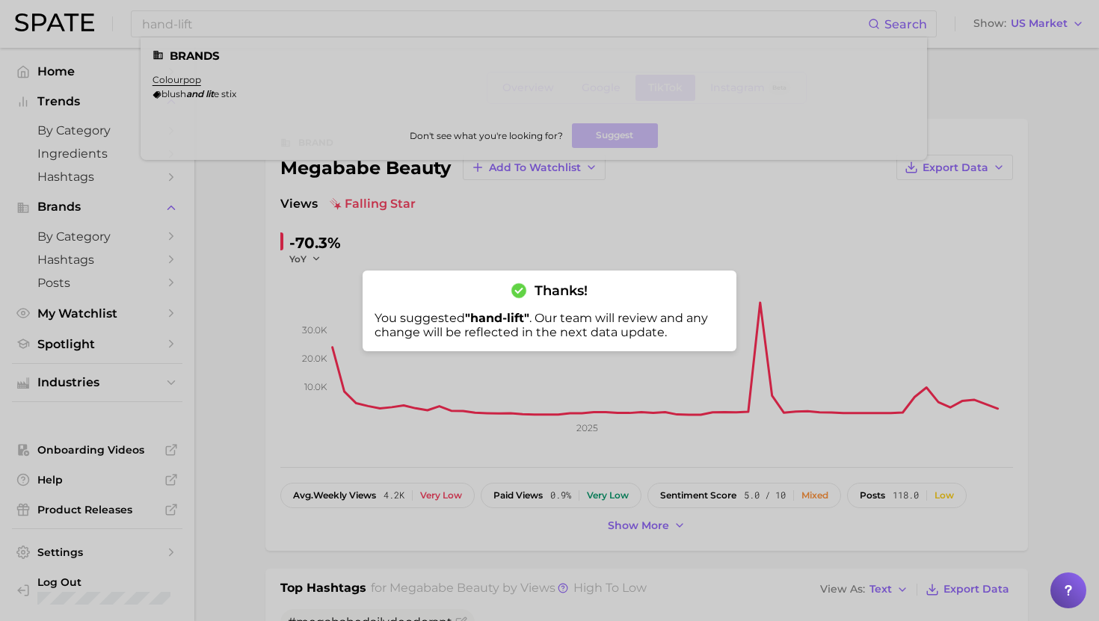
click at [360, 36] on div at bounding box center [549, 310] width 1099 height 621
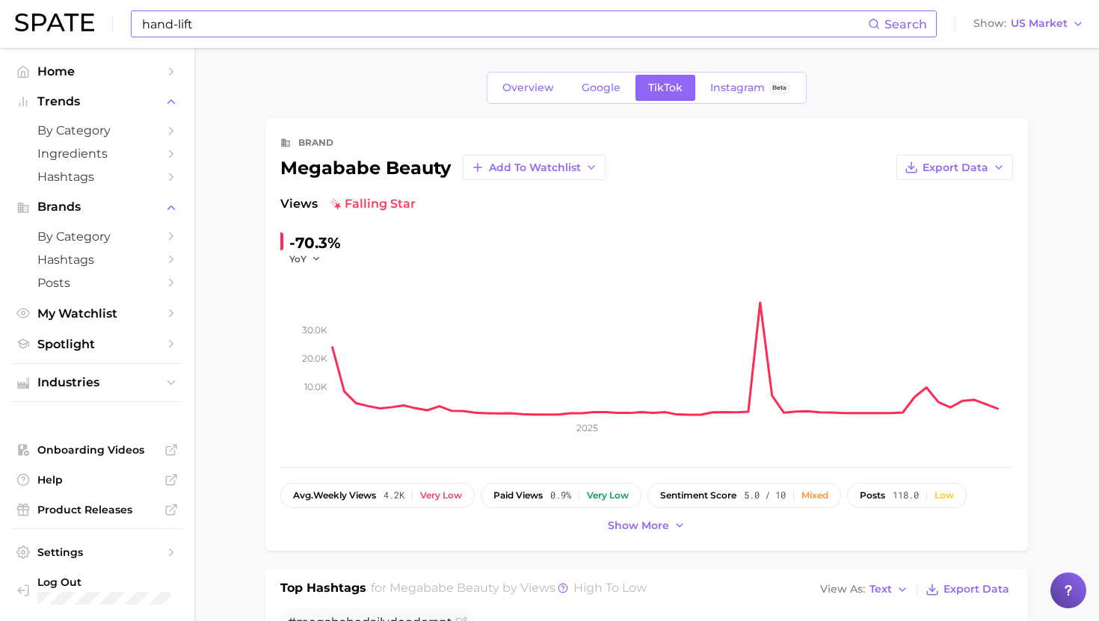
click at [333, 33] on input "hand-lift" at bounding box center [505, 23] width 728 height 25
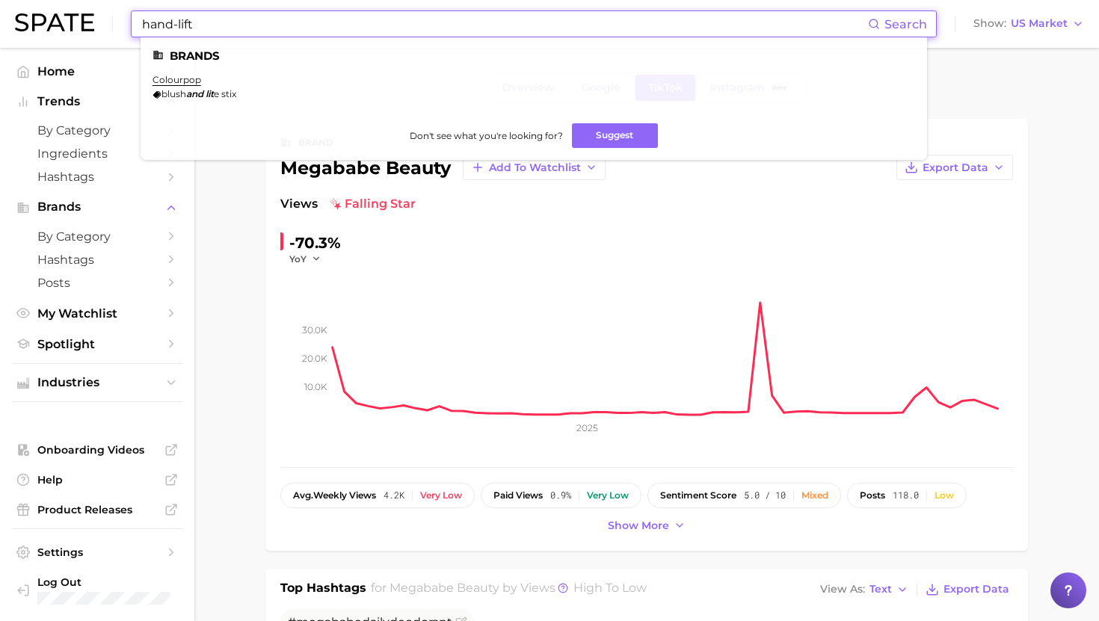
click at [333, 33] on input "hand-lift" at bounding box center [505, 23] width 728 height 25
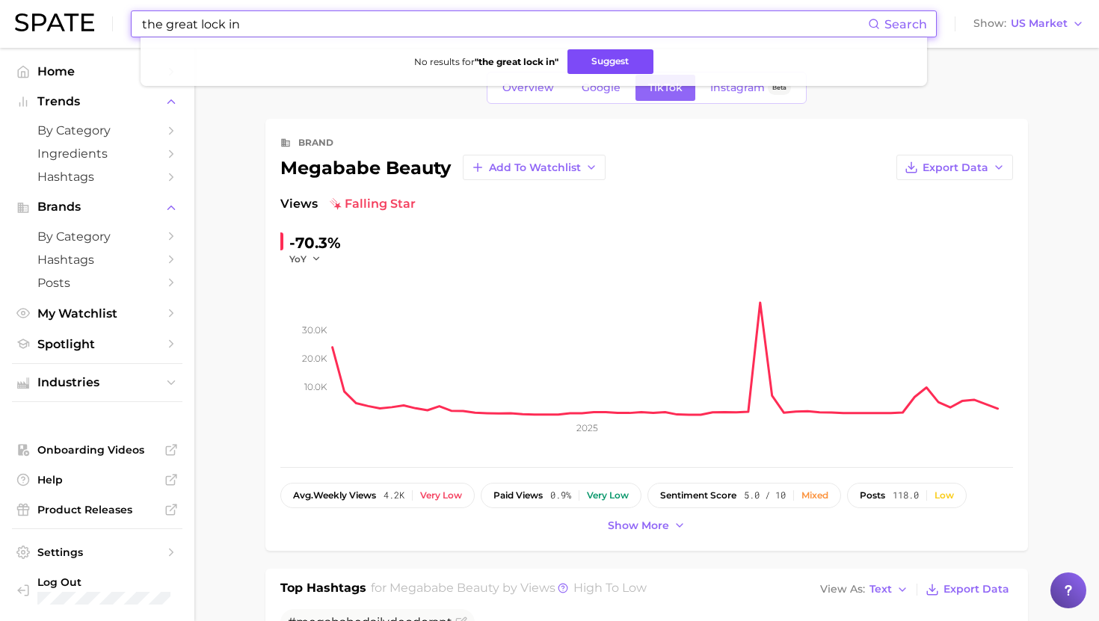
type input "the great lock in"
click at [624, 66] on button "Suggest" at bounding box center [611, 61] width 86 height 25
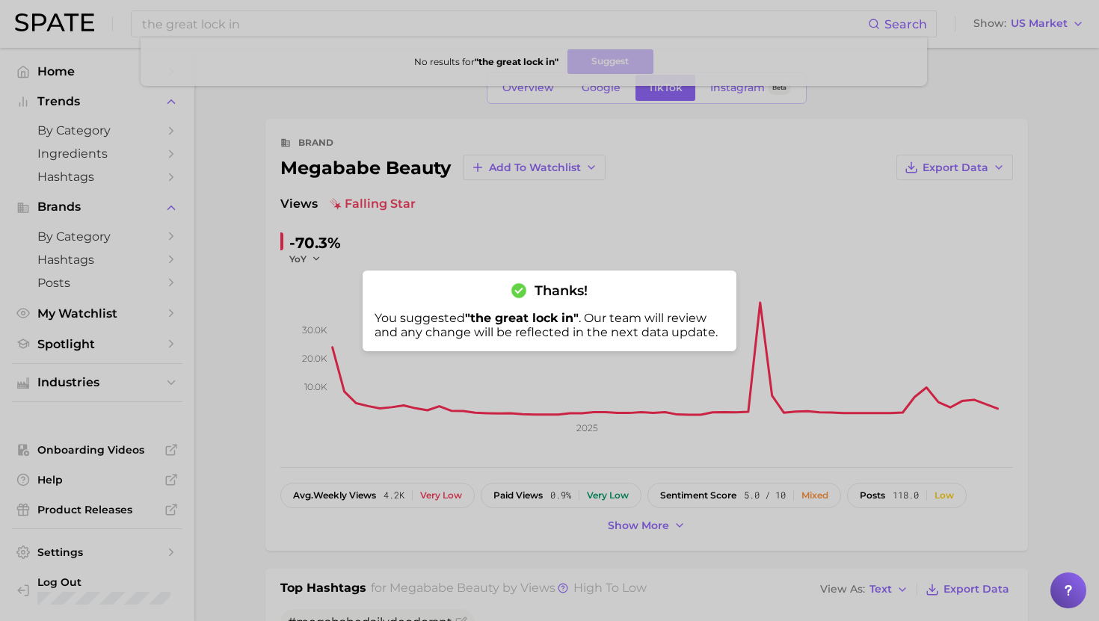
click at [408, 203] on div at bounding box center [549, 310] width 1099 height 621
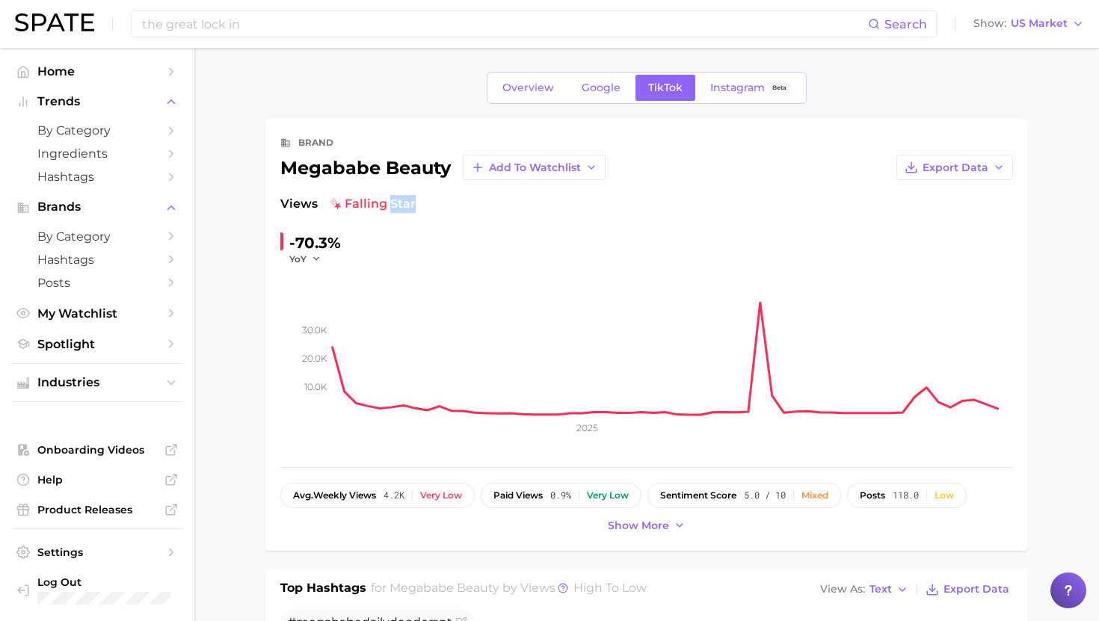
click at [408, 203] on span "falling star" at bounding box center [373, 204] width 86 height 18
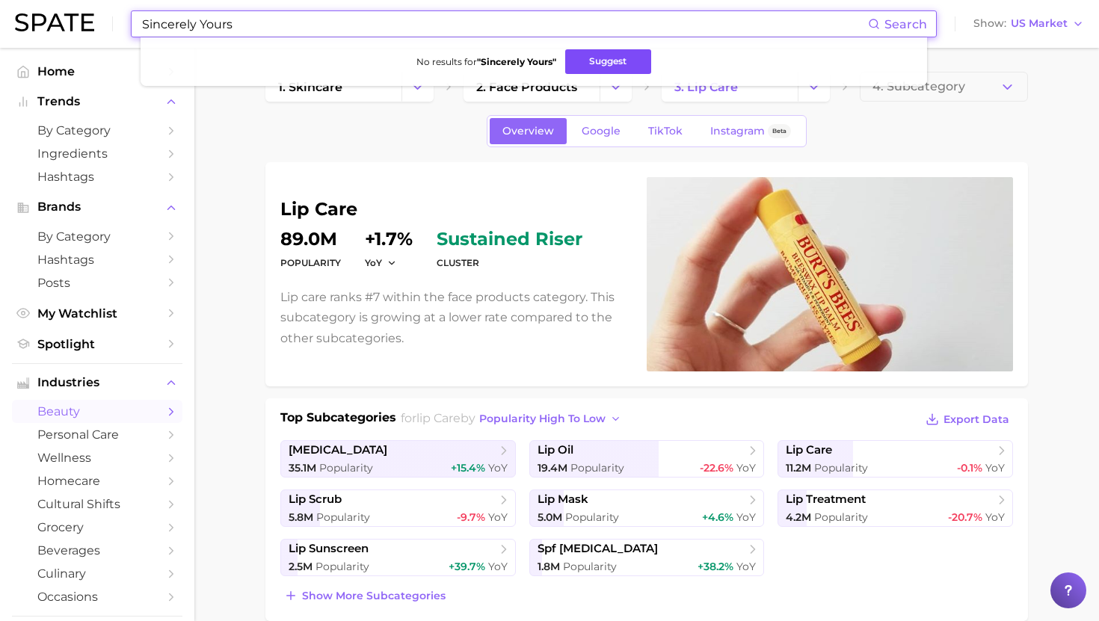
type input "Sincerely Yours"
click at [582, 59] on button "Suggest" at bounding box center [608, 61] width 86 height 25
